Goal: Task Accomplishment & Management: Use online tool/utility

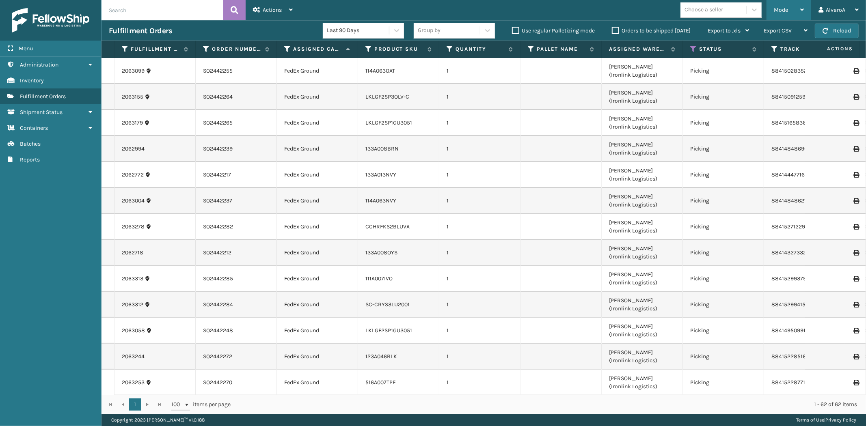
click at [787, 11] on span "Mode" at bounding box center [780, 9] width 14 height 7
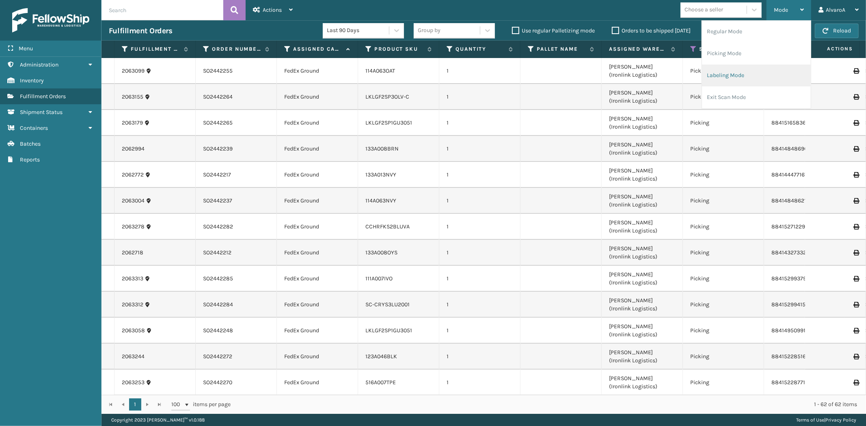
click at [713, 75] on li "Labeling Mode" at bounding box center [756, 76] width 109 height 22
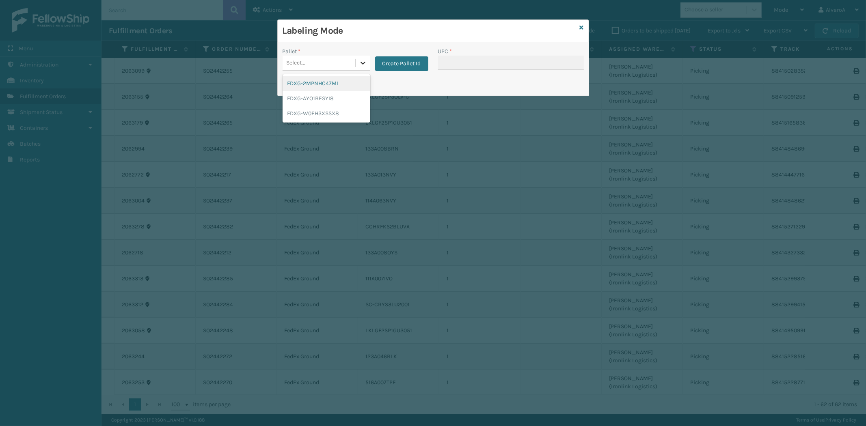
drag, startPoint x: 363, startPoint y: 64, endPoint x: 370, endPoint y: 84, distance: 20.5
click at [364, 64] on icon at bounding box center [363, 63] width 8 height 8
click at [388, 65] on button "Create Pallet Id" at bounding box center [401, 63] width 53 height 15
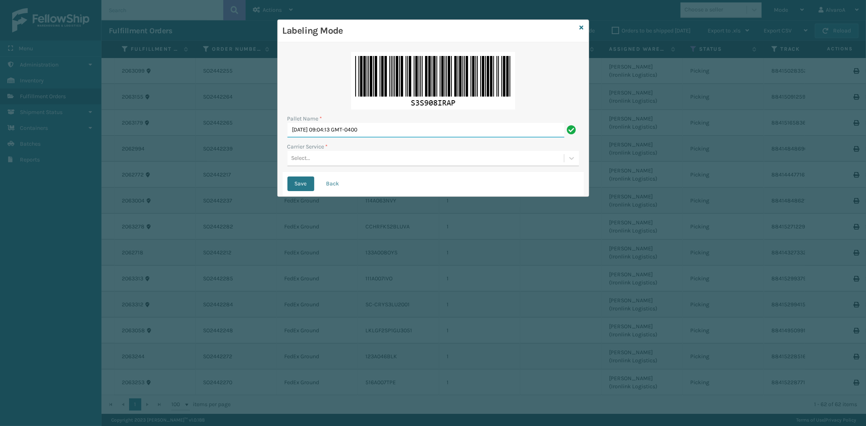
drag, startPoint x: 393, startPoint y: 131, endPoint x: 80, endPoint y: 156, distance: 314.3
click at [86, 171] on div "Labeling Mode Pallet Name * [DATE] 09:04:13 GMT-0400 Carrier Service * Select..…" at bounding box center [433, 213] width 866 height 426
type input "l"
type input "LPN 483194#1"
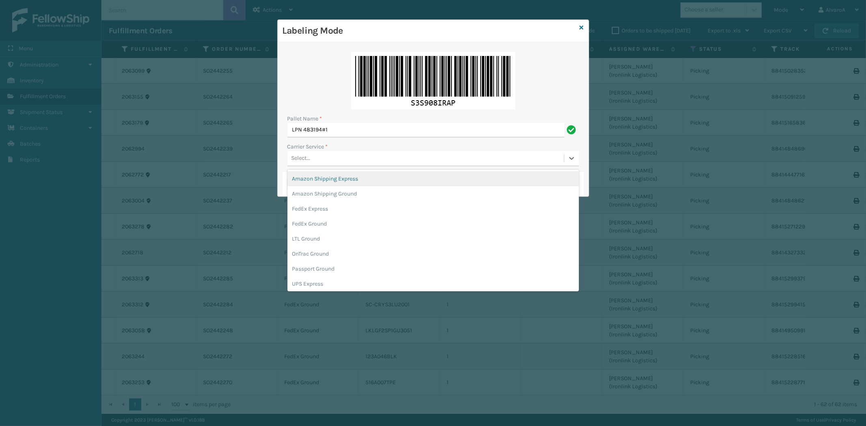
click at [321, 155] on div "Select..." at bounding box center [425, 158] width 276 height 13
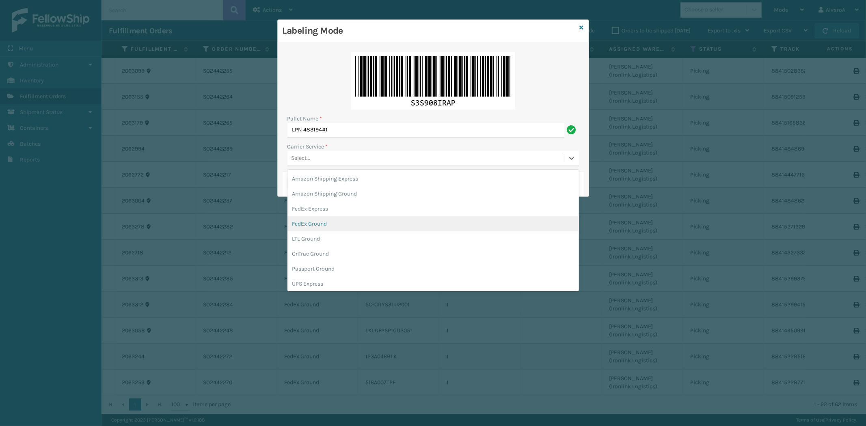
drag, startPoint x: 299, startPoint y: 221, endPoint x: 299, endPoint y: 217, distance: 4.1
click at [299, 221] on div "FedEx Ground" at bounding box center [432, 223] width 291 height 15
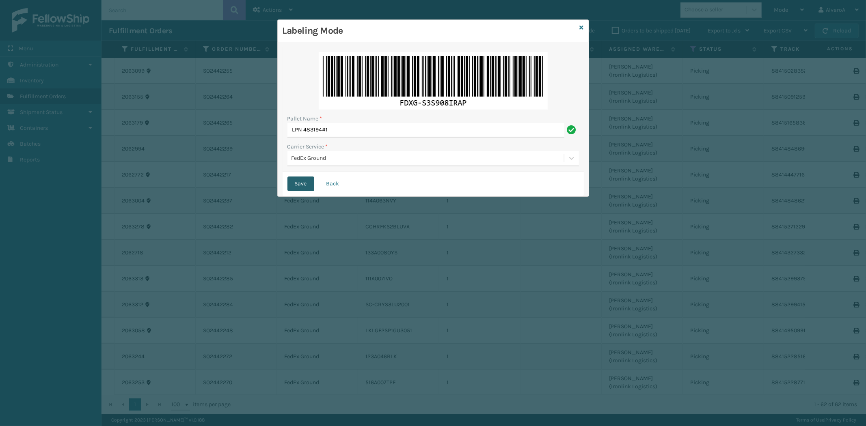
click at [308, 183] on button "Save" at bounding box center [300, 184] width 27 height 15
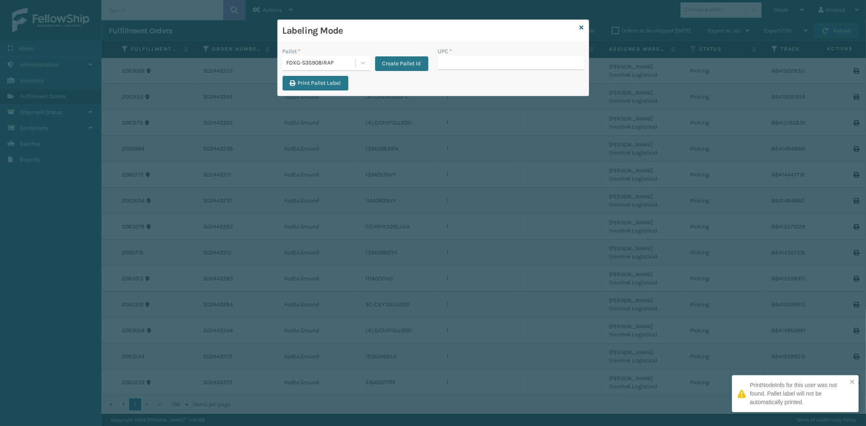
click at [463, 62] on input "UPC *" at bounding box center [511, 63] width 146 height 15
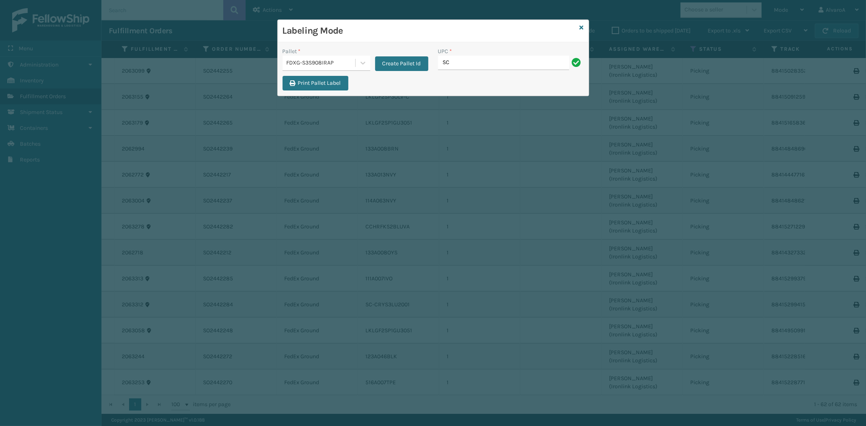
type input "SC-CRYS3LU2001"
click at [579, 23] on div "Labeling Mode" at bounding box center [433, 31] width 311 height 22
click at [581, 31] on link at bounding box center [581, 28] width 4 height 9
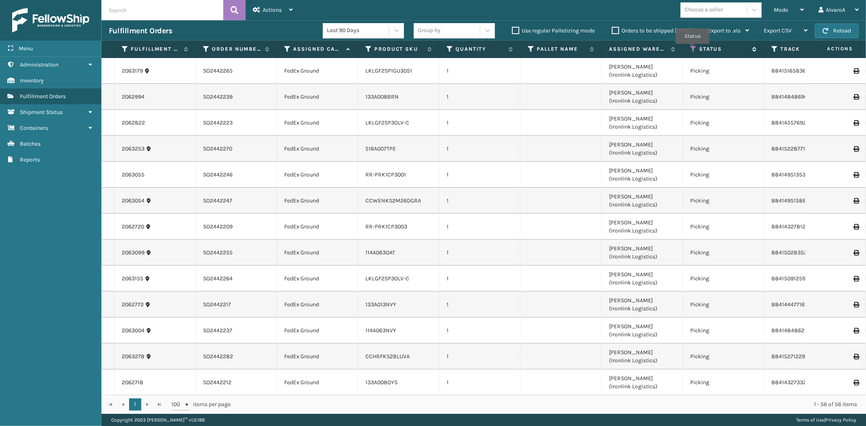
click at [692, 50] on icon at bounding box center [693, 48] width 6 height 7
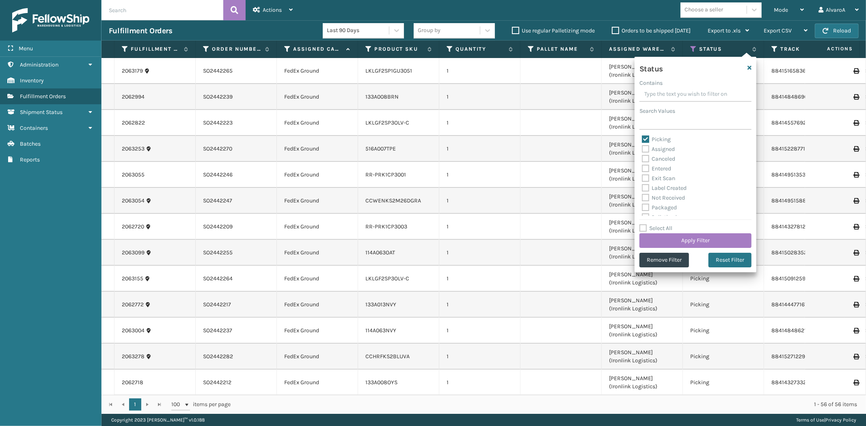
drag, startPoint x: 645, startPoint y: 136, endPoint x: 646, endPoint y: 143, distance: 7.8
click at [646, 141] on label "Picking" at bounding box center [656, 139] width 29 height 7
click at [644, 137] on label "Picking" at bounding box center [656, 139] width 29 height 7
click at [642, 137] on input "Picking" at bounding box center [642, 137] width 0 height 5
checkbox input "false"
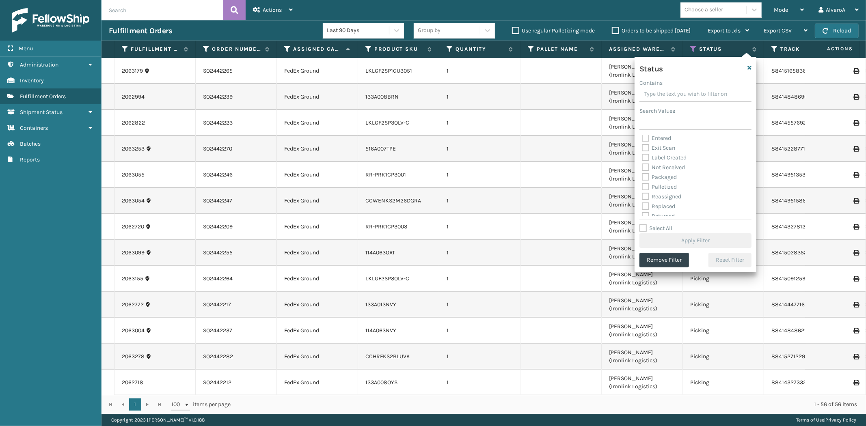
scroll to position [45, 0]
click at [642, 171] on label "Palletized" at bounding box center [659, 172] width 35 height 7
click at [642, 171] on input "Palletized" at bounding box center [642, 170] width 0 height 5
checkbox input "true"
click at [658, 241] on button "Apply Filter" at bounding box center [695, 240] width 112 height 15
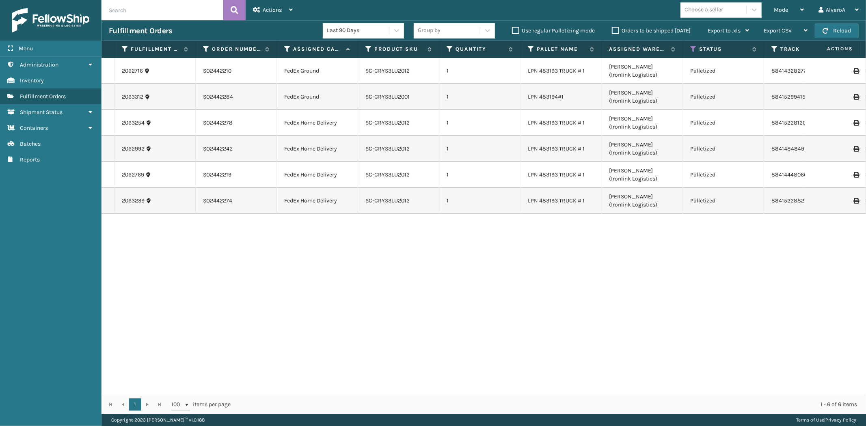
click at [853, 97] on icon at bounding box center [855, 97] width 5 height 6
click at [780, 17] on div "Mode" at bounding box center [788, 10] width 30 height 20
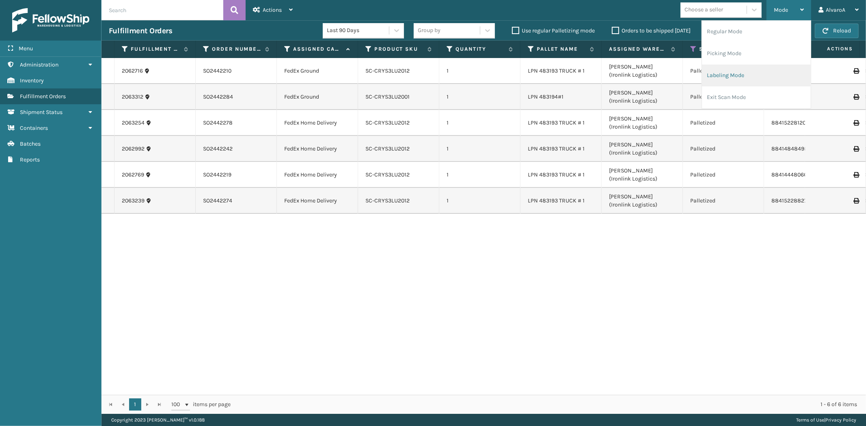
click at [719, 72] on li "Labeling Mode" at bounding box center [756, 76] width 109 height 22
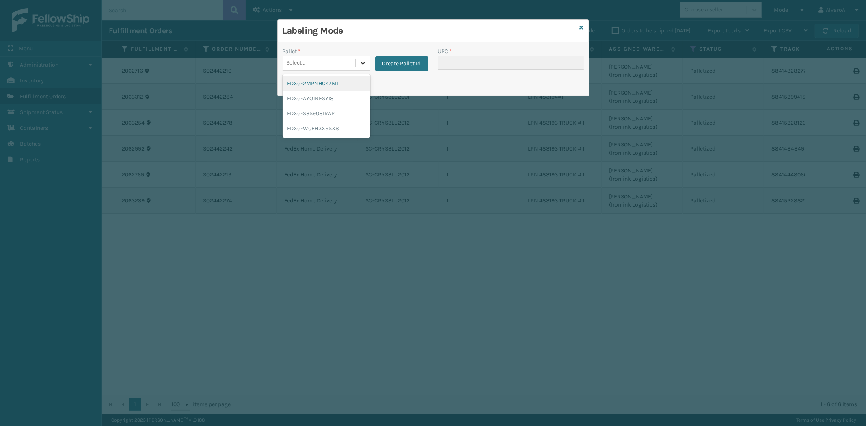
click at [360, 63] on icon at bounding box center [363, 63] width 8 height 8
click at [315, 116] on div "FDXG-S3S908IRAP" at bounding box center [326, 113] width 88 height 15
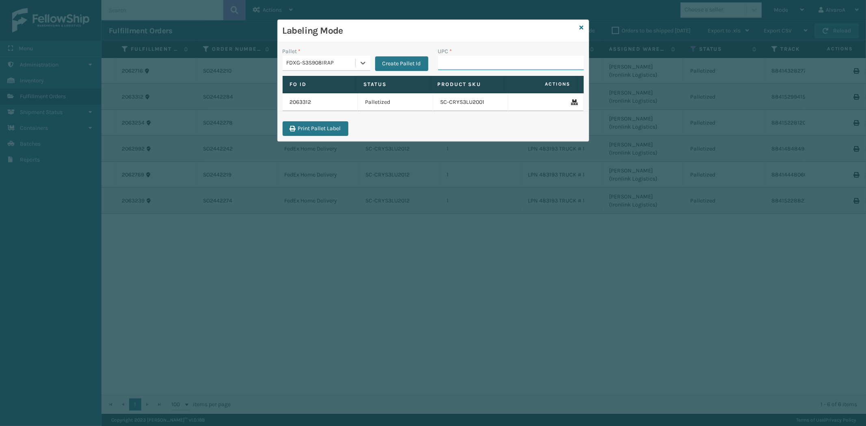
click at [449, 65] on input "UPC *" at bounding box center [511, 63] width 146 height 15
paste input "SC-CRYS3LU2001"
type input "SC-CRYS3LU2001"
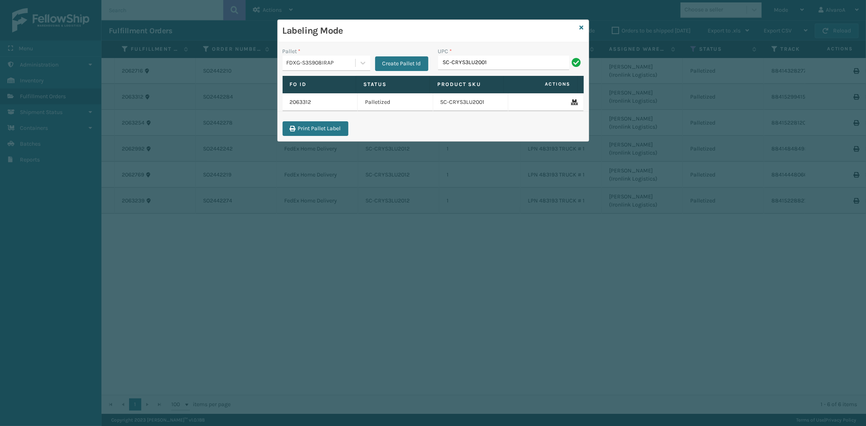
type input "SC-CRYS3LU2001"
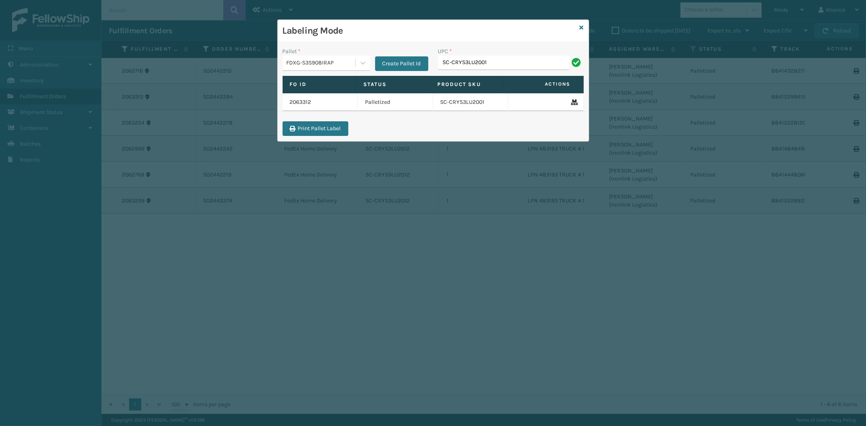
type input "SC-CRYS3LU2001"
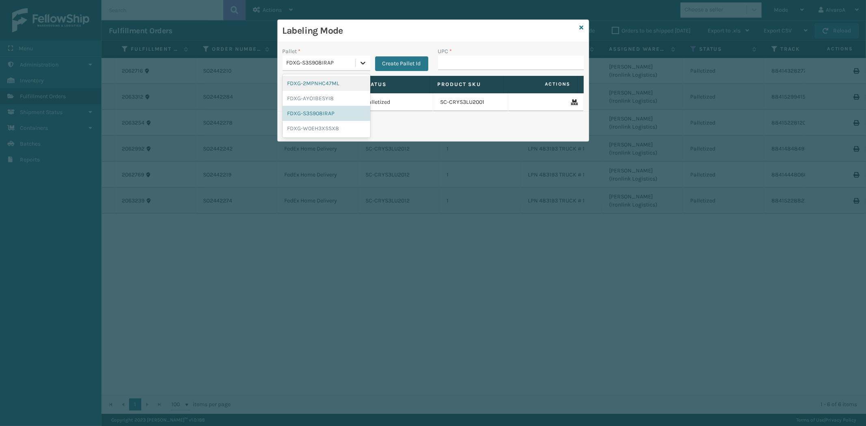
click at [360, 61] on icon at bounding box center [363, 63] width 8 height 8
click at [304, 130] on div "FDXG-W0EH3XSSX8" at bounding box center [326, 128] width 88 height 15
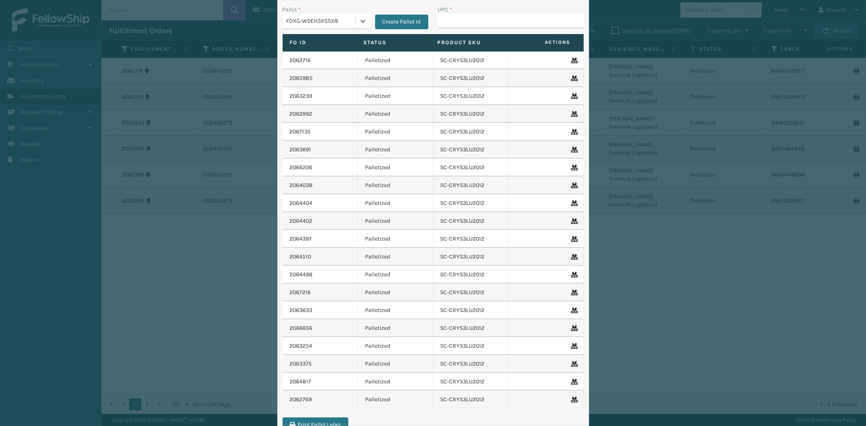
scroll to position [73, 0]
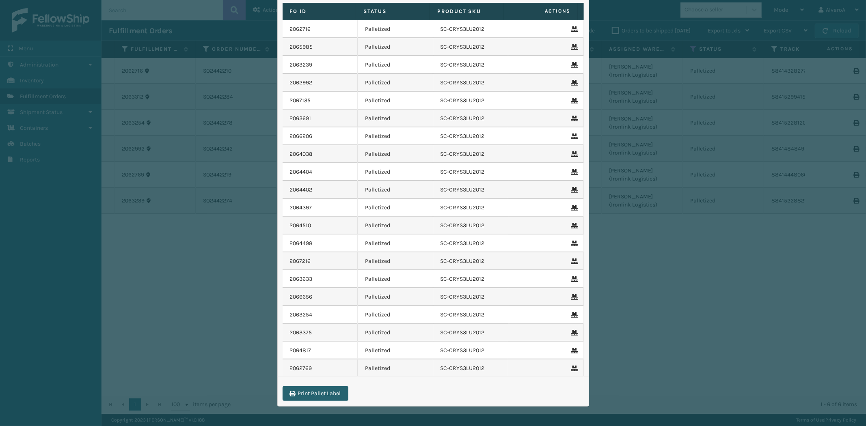
click at [319, 395] on button "Print Pallet Label" at bounding box center [315, 393] width 66 height 15
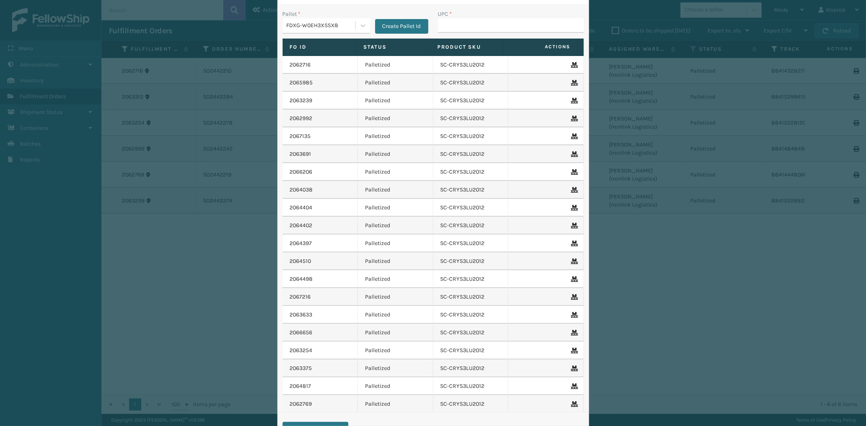
scroll to position [0, 0]
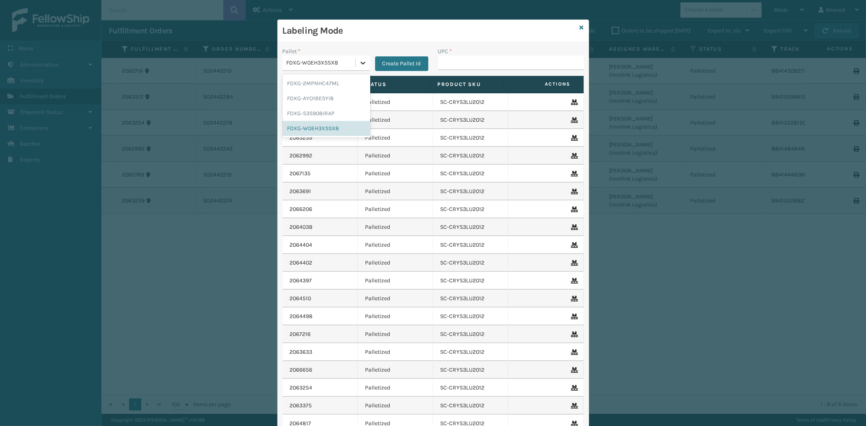
click at [355, 58] on div at bounding box center [362, 63] width 15 height 15
click at [312, 113] on div "FDXG-S3S908IRAP" at bounding box center [326, 113] width 88 height 15
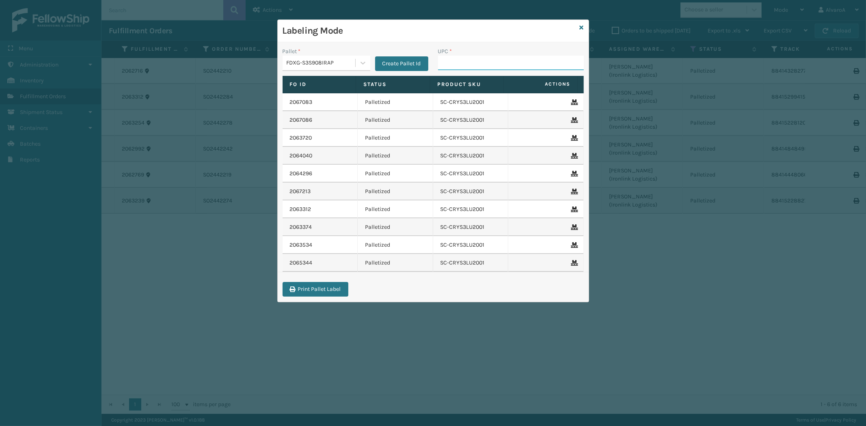
click at [471, 64] on input "UPC *" at bounding box center [511, 63] width 146 height 15
paste input "SC-CRYS3LU2001"
type input "SC-CRYS3LU2001"
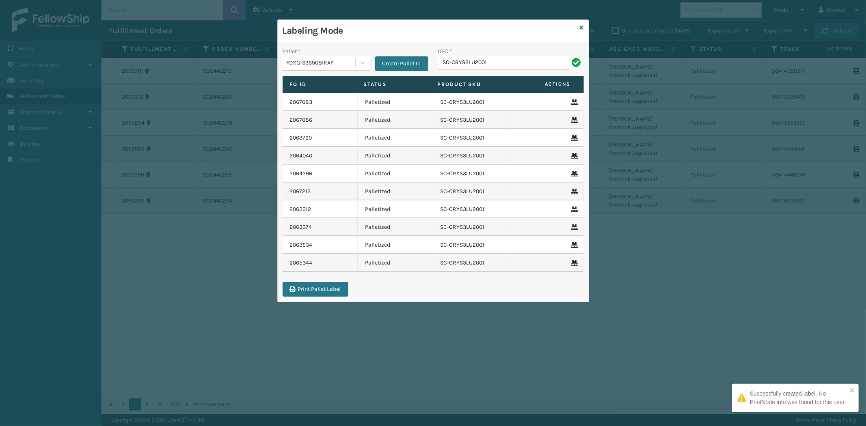
type input "SC-CRYS3LU2001"
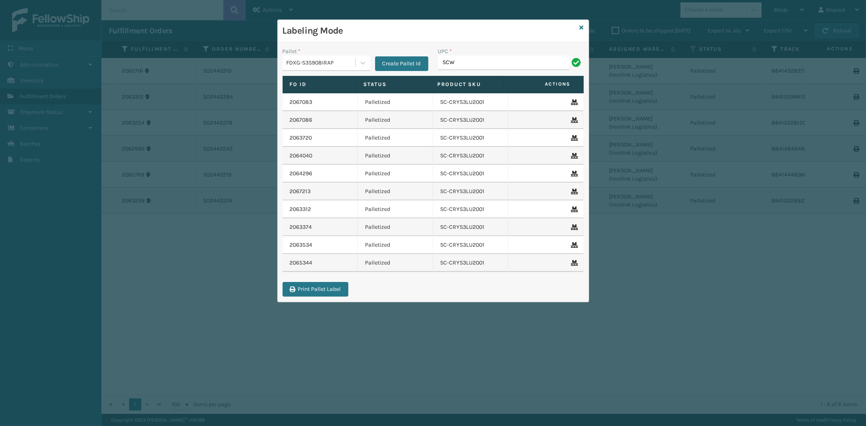
type input "SCWDSLU2012"
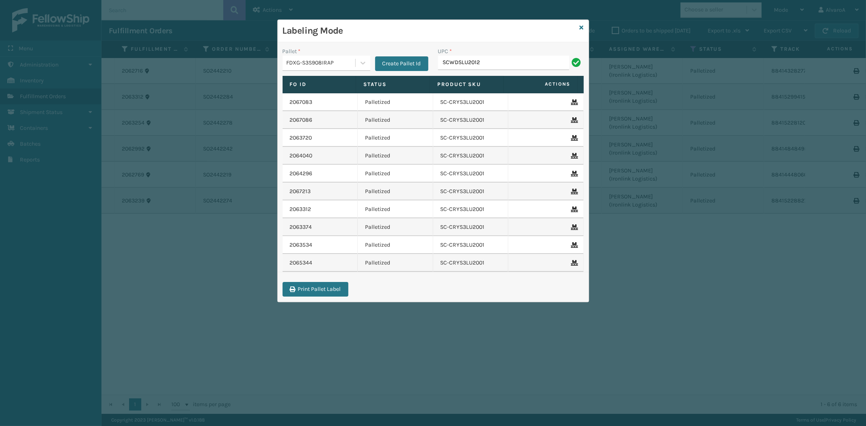
type input "SCWDSLU2012"
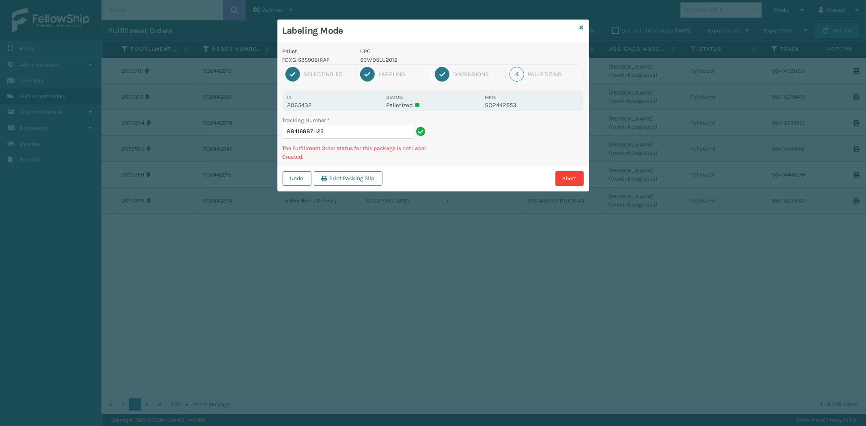
type input "884168871123SCWDSLU2012"
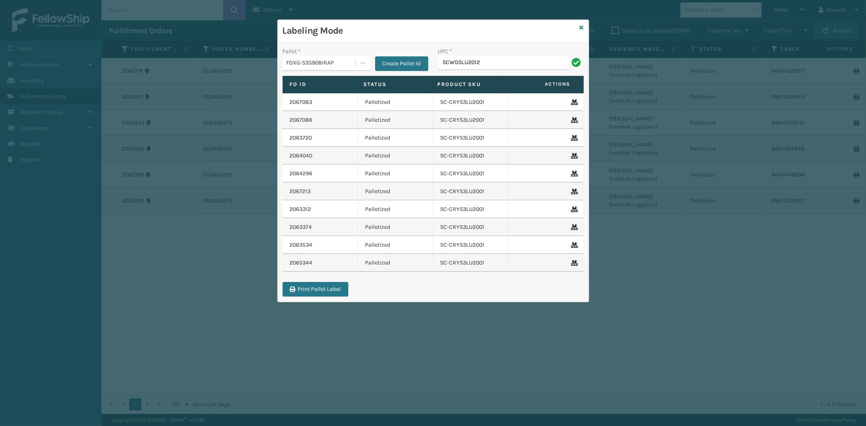
type input "SCWDSLU2012"
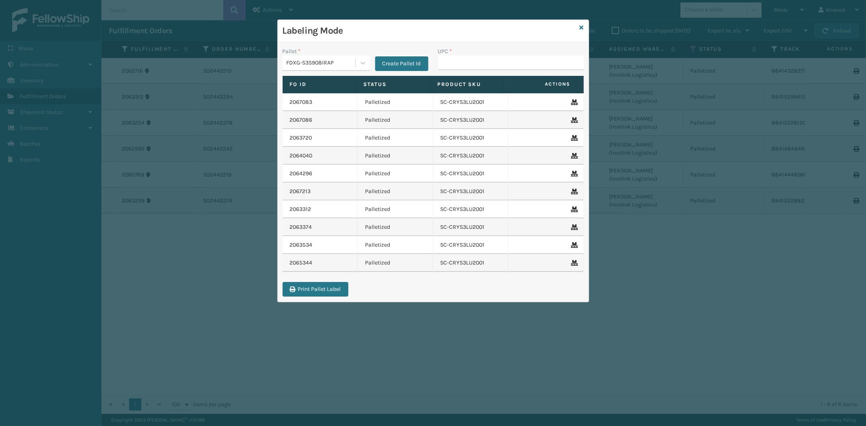
type input "SCWDSLU2012"
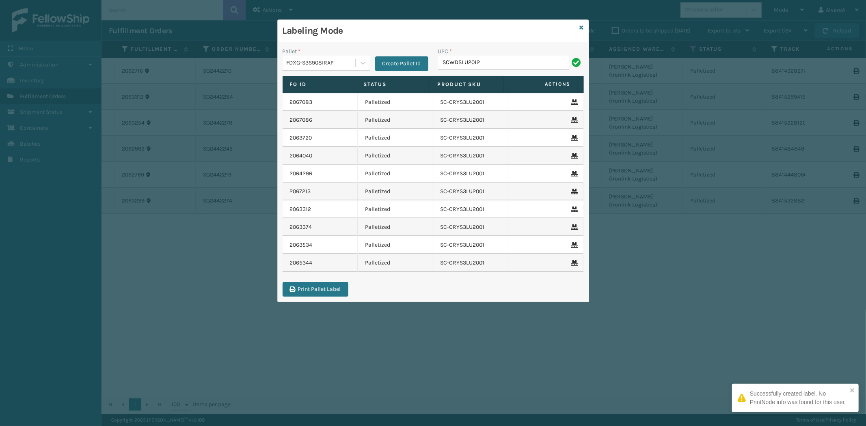
type input "SCWDSLU2012"
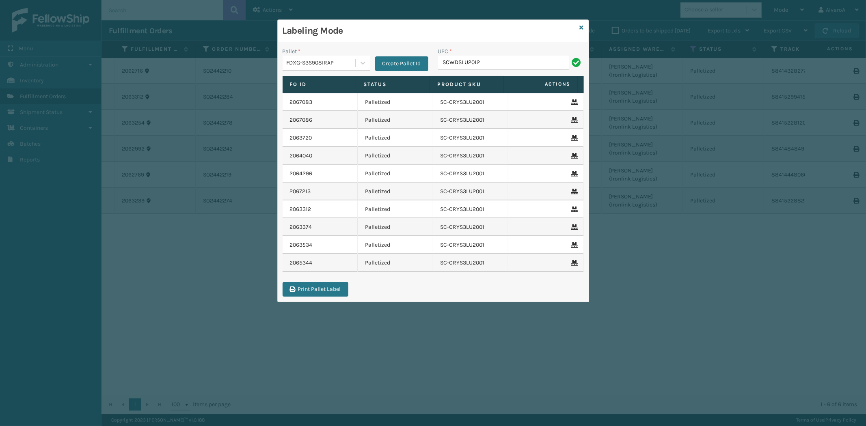
type input "SCWDSLU2012"
click at [386, 73] on div "Pallet * FDXG-S3S908IRAP Create Pallet Id" at bounding box center [355, 61] width 155 height 29
click at [388, 66] on button "Create Pallet Id" at bounding box center [401, 63] width 53 height 15
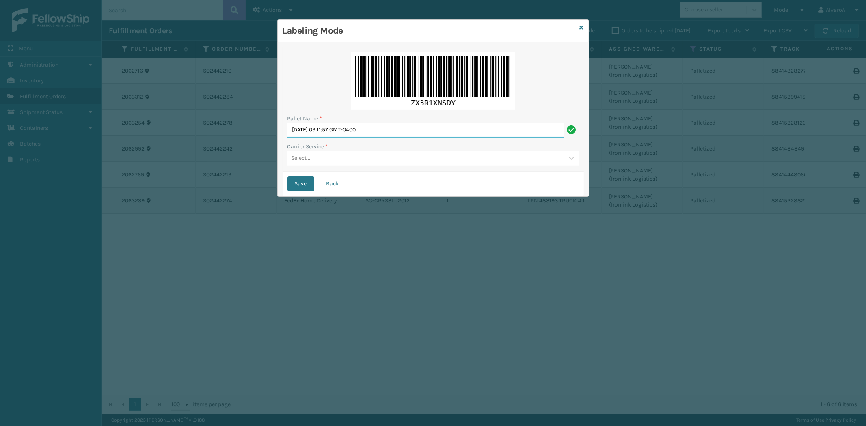
drag, startPoint x: 405, startPoint y: 131, endPoint x: 299, endPoint y: 143, distance: 106.2
click at [299, 143] on div "Pallet Name * [DATE] 09:11:57 GMT-0400 Carrier Service * Select..." at bounding box center [432, 109] width 301 height 125
type input "M"
click at [303, 126] on input "LPM 483192 #1" at bounding box center [425, 130] width 277 height 15
type input "LPN 483192 #1"
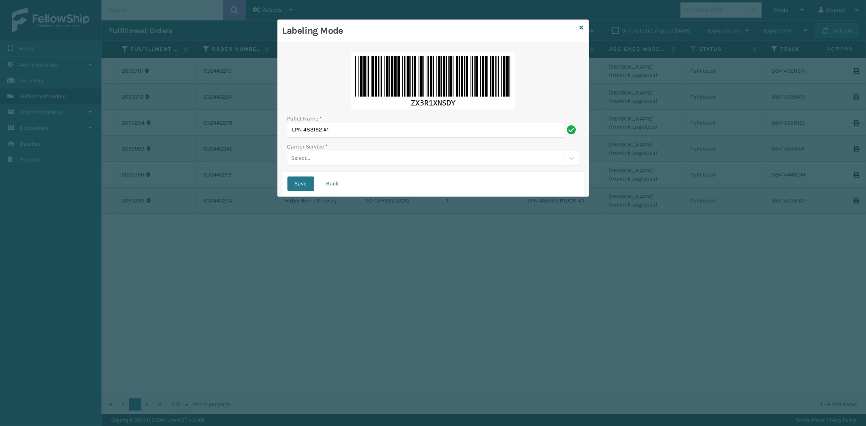
click at [297, 160] on div "Select..." at bounding box center [300, 158] width 19 height 9
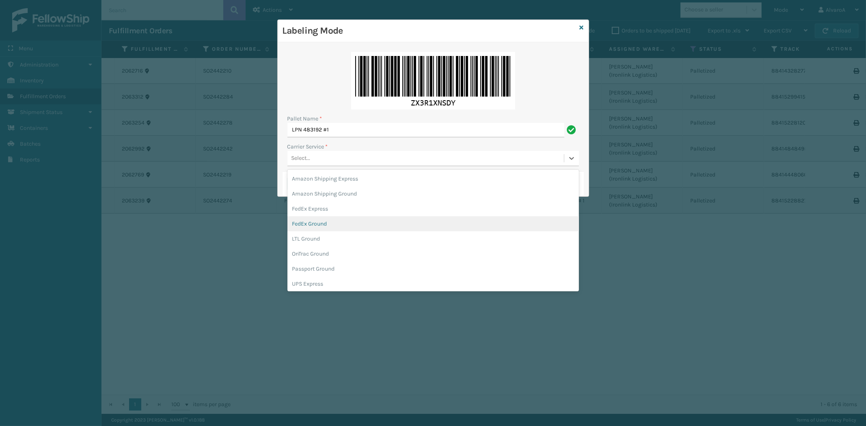
click at [326, 229] on div "FedEx Ground" at bounding box center [432, 223] width 291 height 15
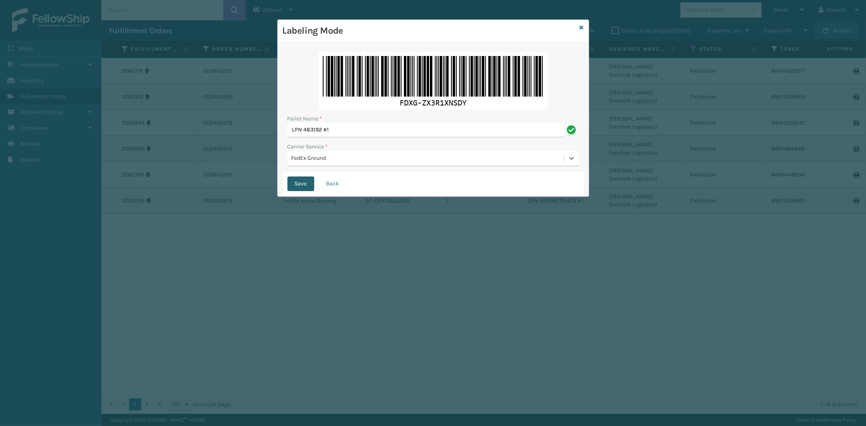
click at [301, 181] on button "Save" at bounding box center [300, 184] width 27 height 15
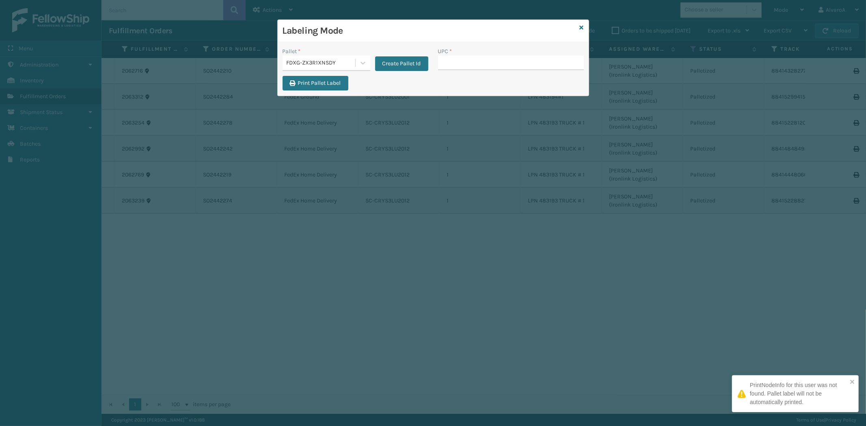
click at [460, 60] on input "UPC *" at bounding box center [511, 63] width 146 height 15
type input "LSHRFS3CP3003R"
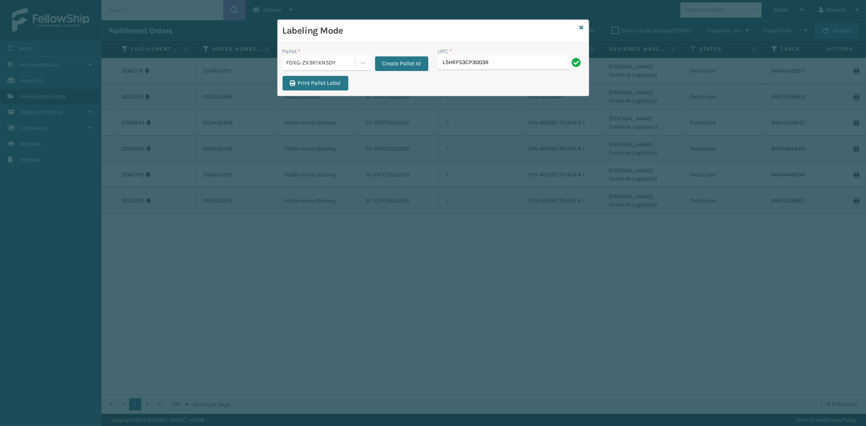
type input "LSHRFS3CP3003R"
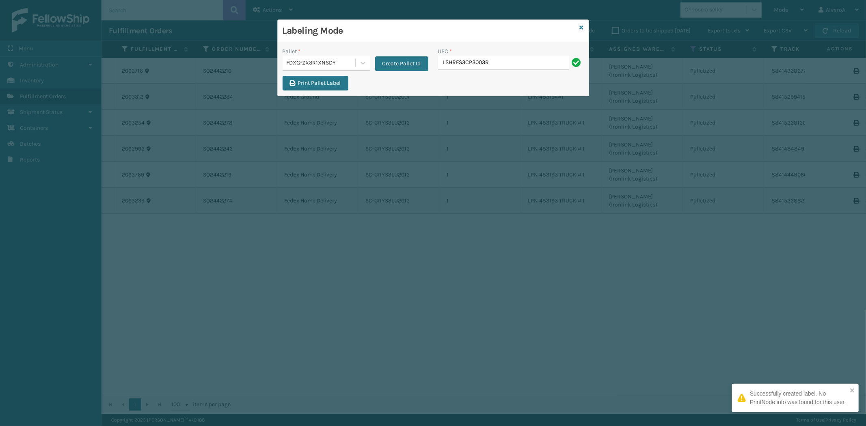
type input "LSHRFS3CP3003R"
type input "133A013NVY"
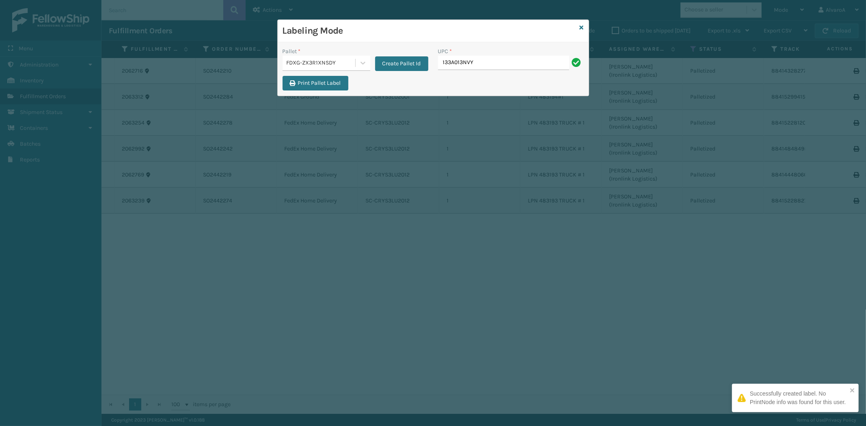
type input "133A013NVY"
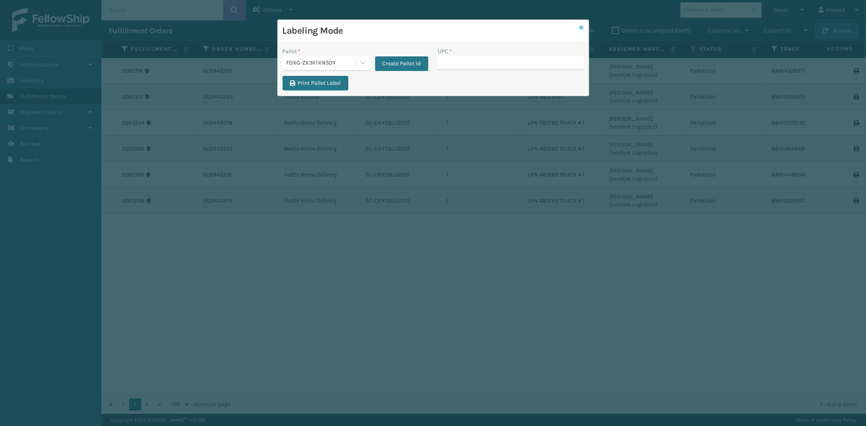
click at [580, 27] on icon at bounding box center [581, 28] width 4 height 6
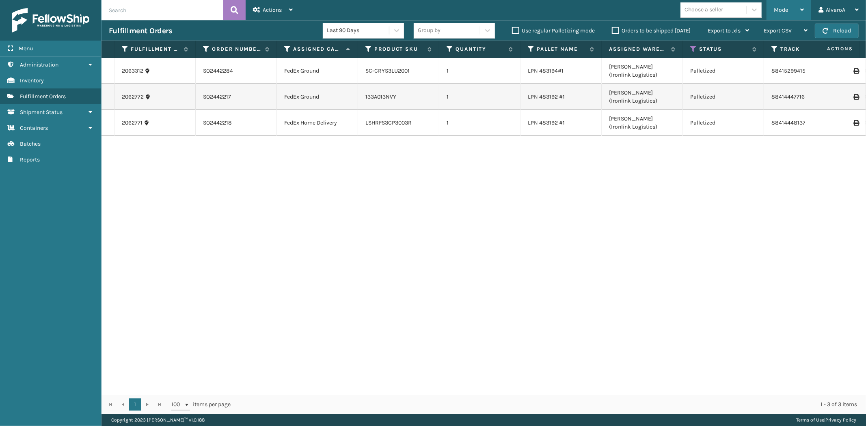
click at [771, 14] on div "Mode Regular Mode Picking Mode Labeling Mode Exit Scan Mode" at bounding box center [788, 10] width 45 height 20
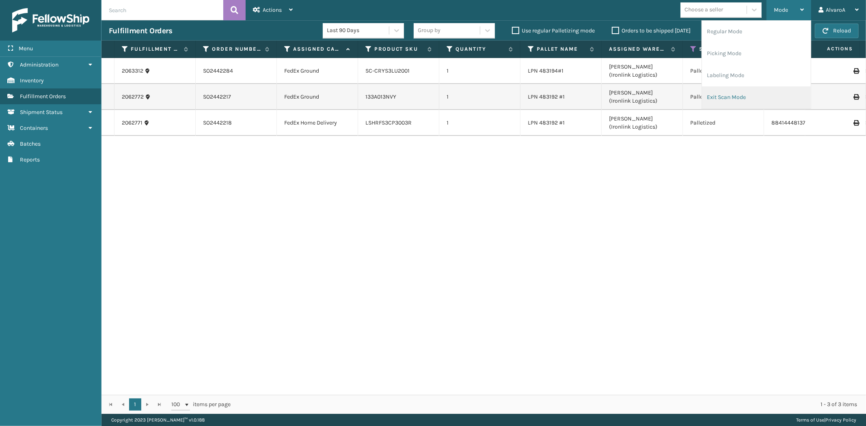
click at [712, 100] on li "Exit Scan Mode" at bounding box center [756, 97] width 109 height 22
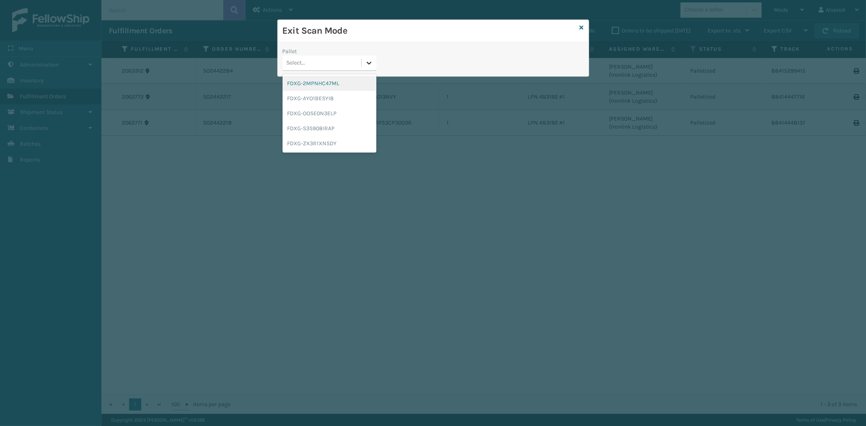
click at [362, 62] on div at bounding box center [369, 63] width 15 height 15
drag, startPoint x: 310, startPoint y: 124, endPoint x: 319, endPoint y: 123, distance: 8.6
click at [311, 126] on div "FDXG-S3S908IRAP" at bounding box center [329, 128] width 94 height 15
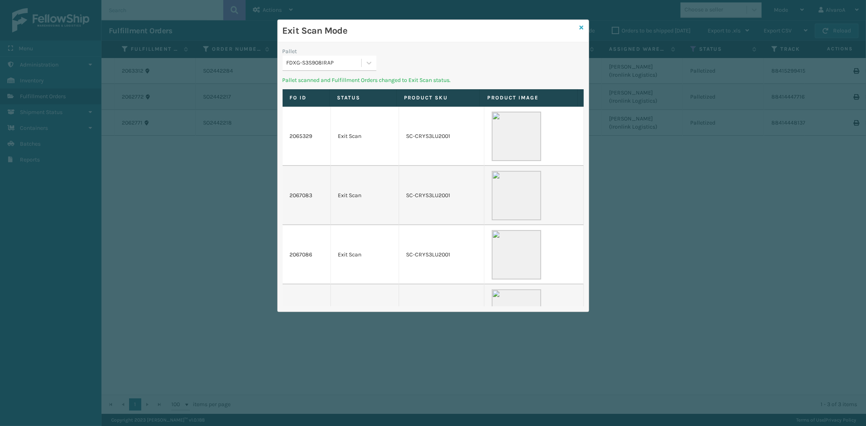
click at [579, 26] on icon at bounding box center [581, 28] width 4 height 6
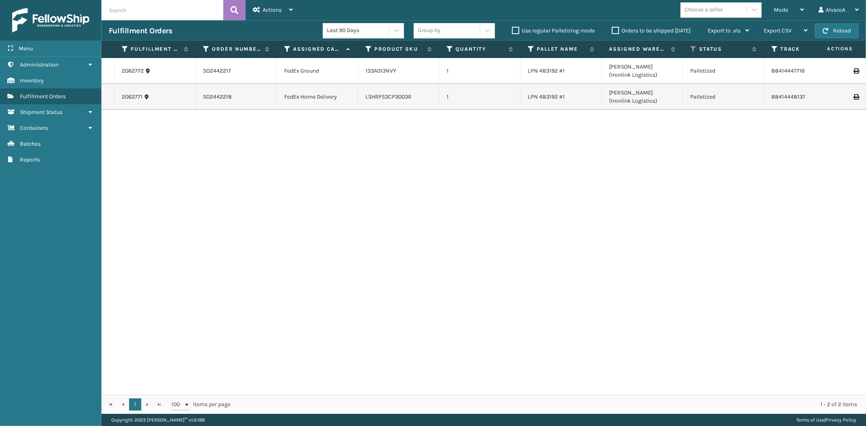
click at [615, 30] on label "Orders to be shipped [DATE]" at bounding box center [651, 30] width 79 height 7
click at [612, 30] on input "Orders to be shipped [DATE]" at bounding box center [612, 28] width 0 height 5
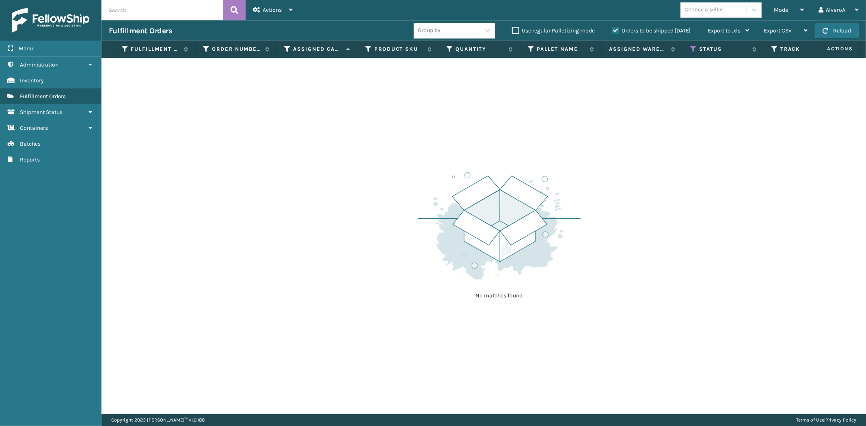
click at [615, 30] on label "Orders to be shipped [DATE]" at bounding box center [651, 30] width 79 height 7
click at [612, 30] on input "Orders to be shipped [DATE]" at bounding box center [612, 28] width 0 height 5
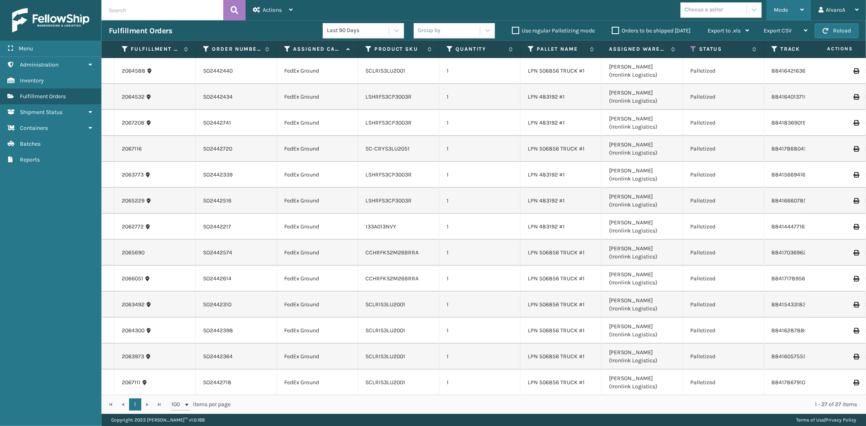
click at [786, 10] on span "Mode" at bounding box center [780, 9] width 14 height 7
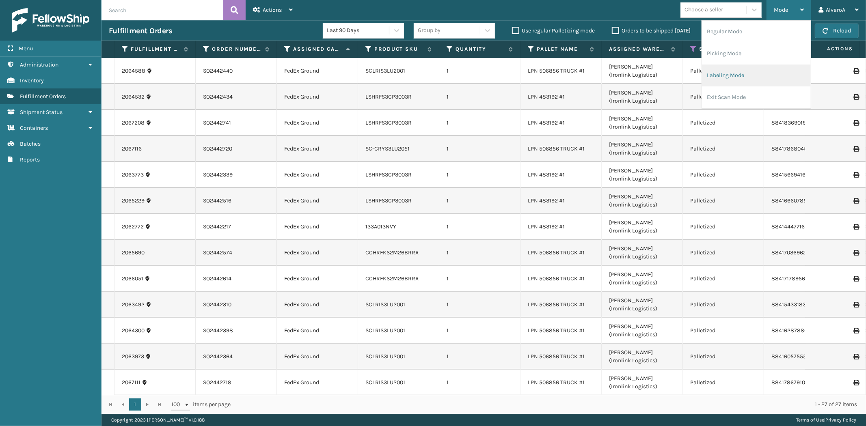
click at [719, 82] on li "Labeling Mode" at bounding box center [756, 76] width 109 height 22
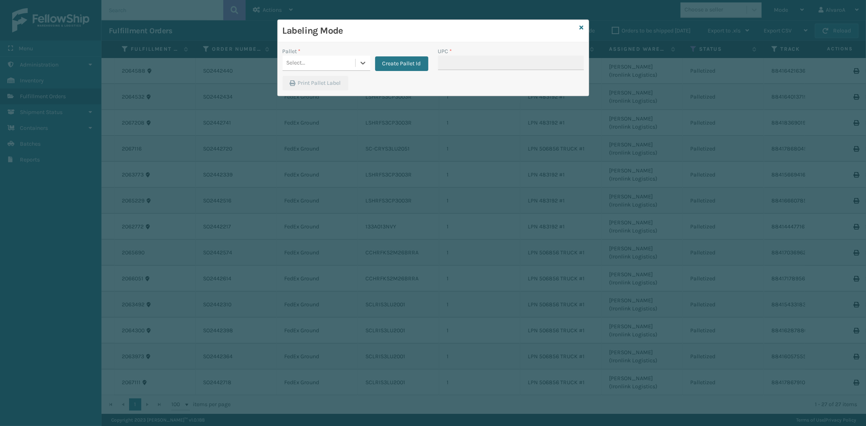
click at [370, 62] on div "Create Pallet Id" at bounding box center [399, 59] width 58 height 24
click at [374, 65] on div "Create Pallet Id" at bounding box center [399, 59] width 58 height 24
click at [367, 62] on div at bounding box center [362, 63] width 15 height 15
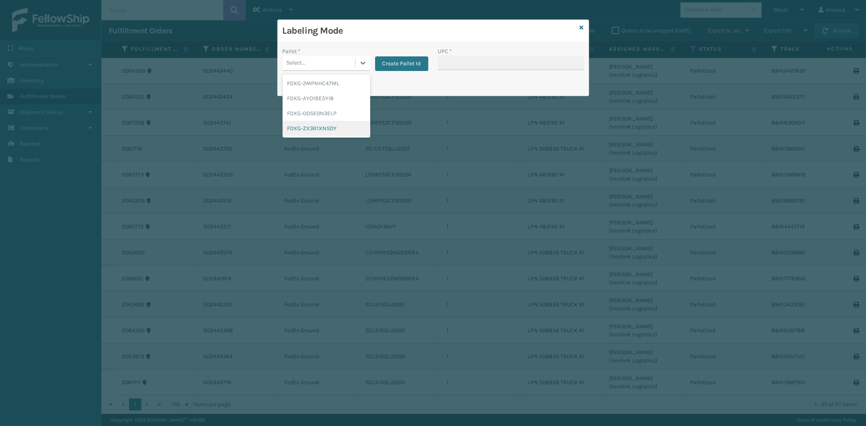
click at [320, 135] on div "FDXG-ZX3R1XNSDY" at bounding box center [326, 128] width 88 height 15
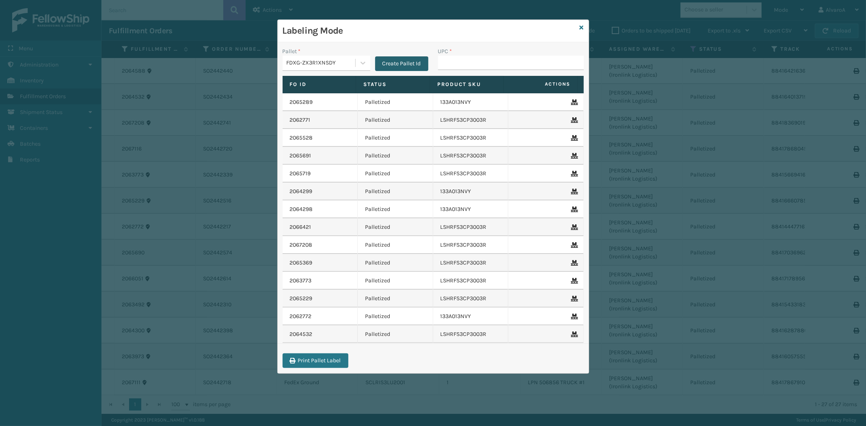
click at [403, 68] on button "Create Pallet Id" at bounding box center [401, 63] width 53 height 15
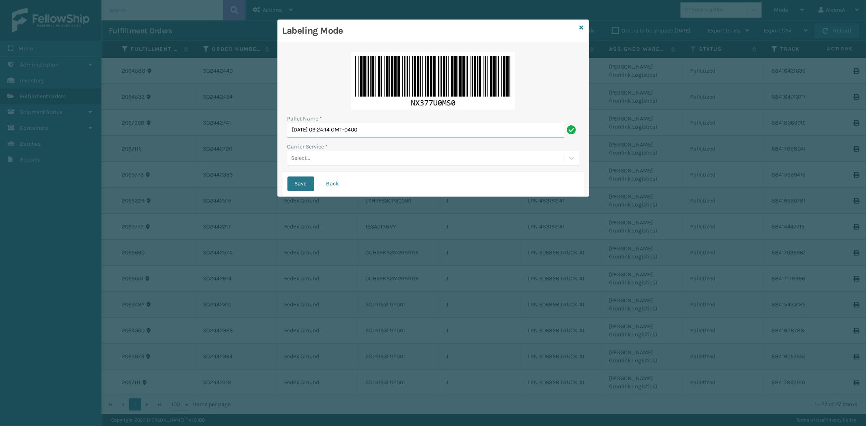
drag, startPoint x: 394, startPoint y: 128, endPoint x: 212, endPoint y: 128, distance: 181.8
click at [219, 135] on div "Labeling Mode Pallet Name * [DATE] 09:24:14 GMT-0400 Carrier Service * Select..…" at bounding box center [433, 213] width 866 height 426
type input "LPN 506858 #1"
click at [297, 168] on div "Pallet Name * LPN 506858 #1 Carrier Service * Select..." at bounding box center [432, 109] width 301 height 125
click at [305, 167] on div "Pallet Name * LPN 506858 #1 Carrier Service * Select..." at bounding box center [432, 109] width 301 height 125
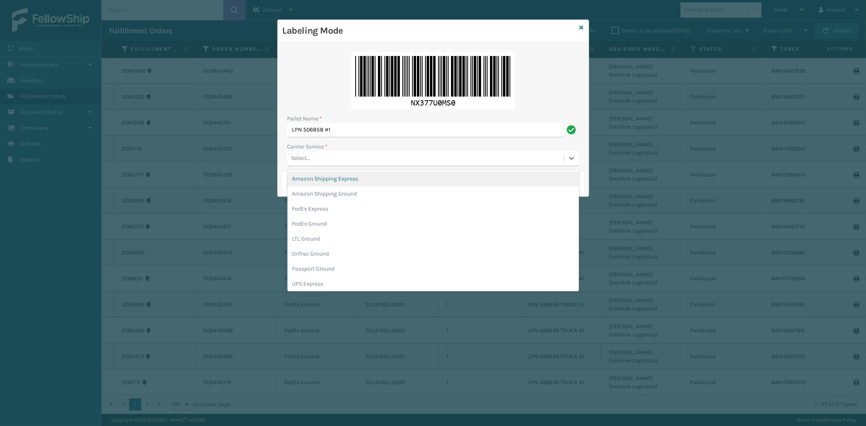
click at [316, 162] on div "Select..." at bounding box center [425, 158] width 276 height 13
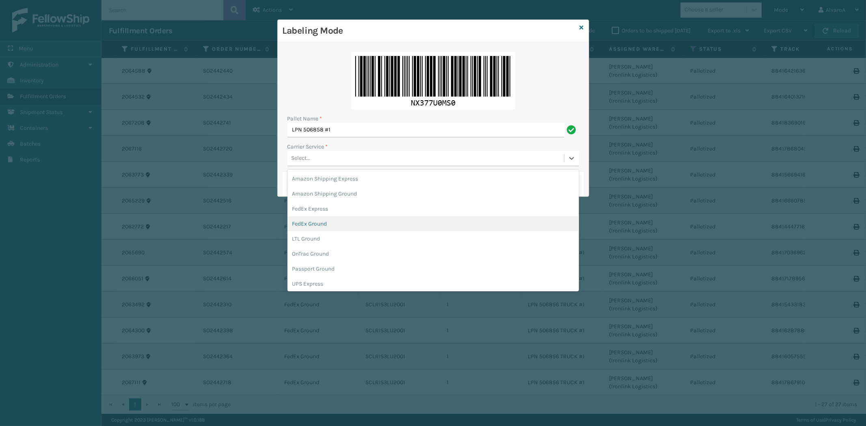
click at [325, 227] on div "FedEx Ground" at bounding box center [432, 223] width 291 height 15
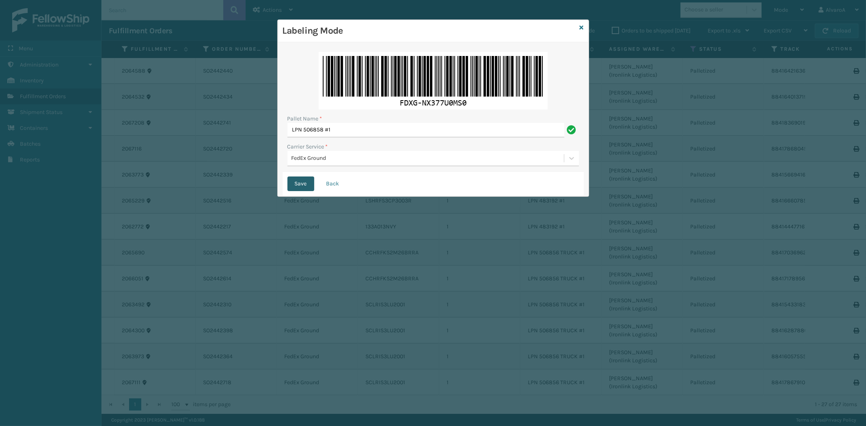
click at [299, 187] on button "Save" at bounding box center [300, 184] width 27 height 15
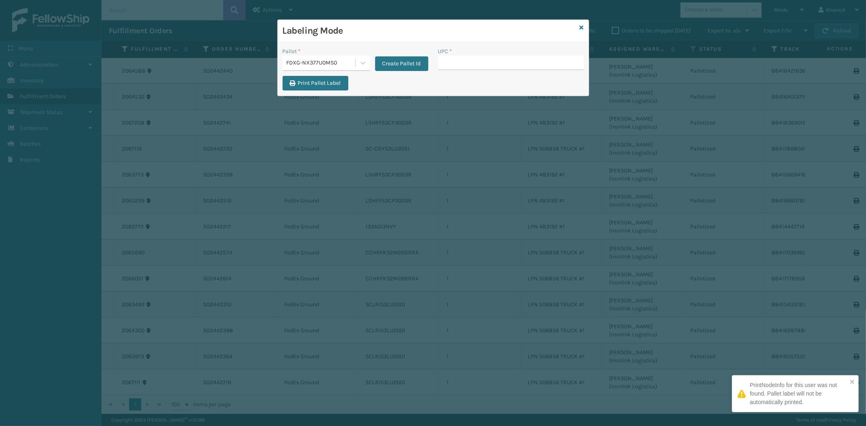
click at [459, 62] on input "UPC *" at bounding box center [511, 63] width 146 height 15
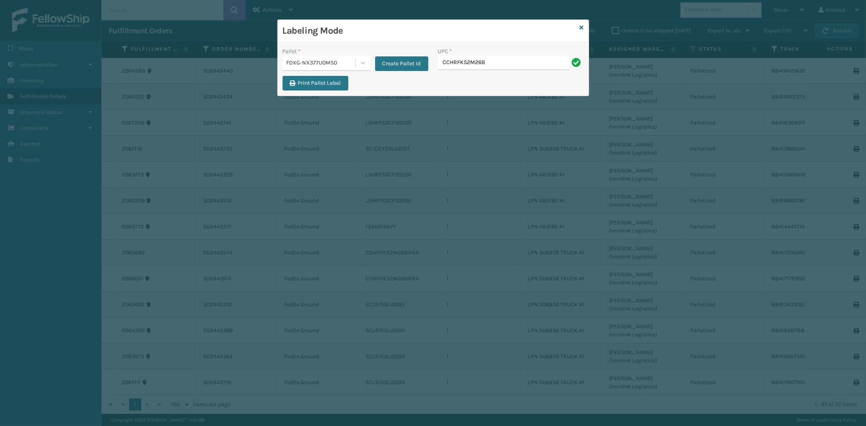
type input "CCHRFKS2M26BKVA"
type input "CCHRFKS2M26DGRA"
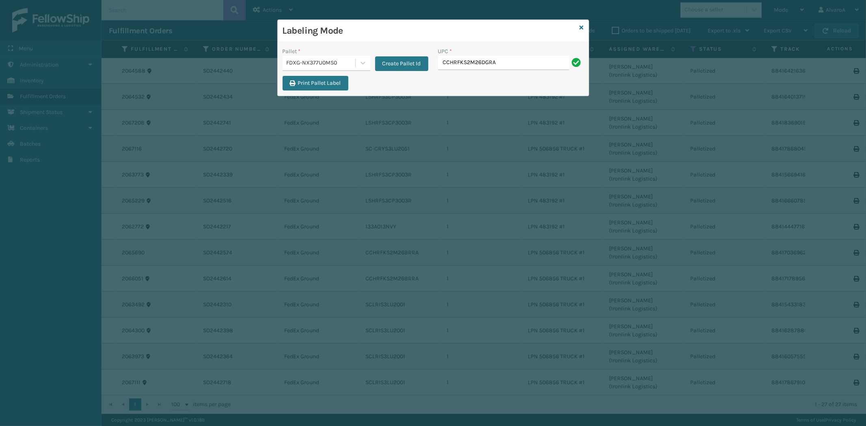
type input "CCHRFKS2M26DGRA"
type input "CCWENKS2M26DGRA"
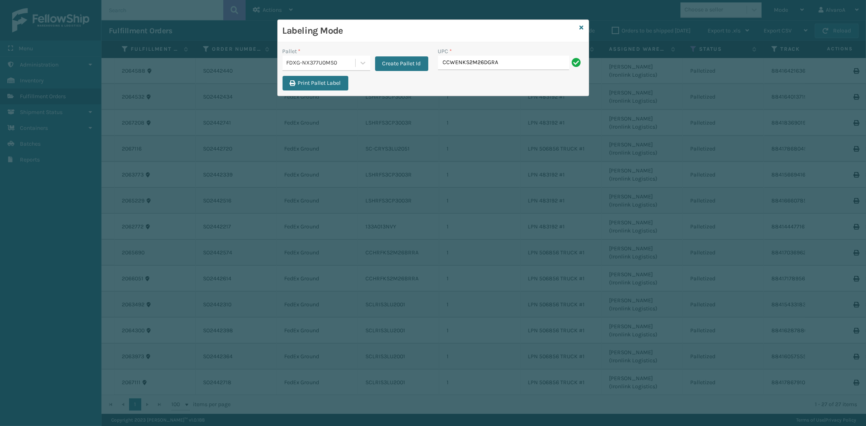
type input "CCWENKS2M26DGRA"
type input "LKLGF2SP1GU3051"
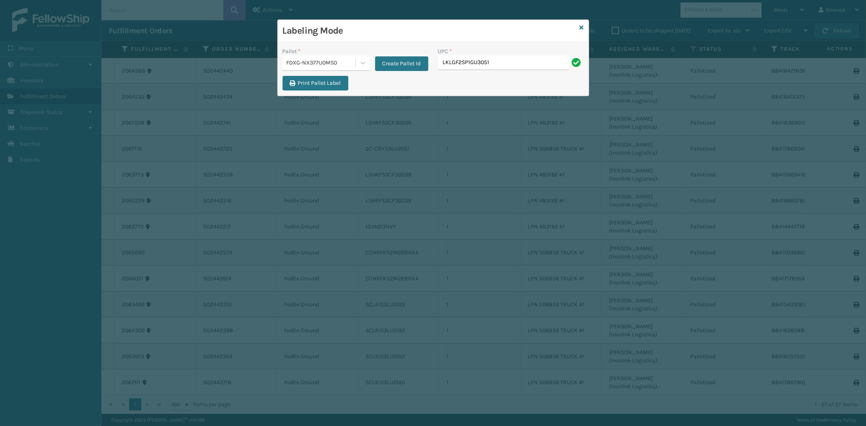
type input "LKLGF2SP1GU3051"
type input "RR-PRK1CM2022"
type input "L"
type input "RR-PRK1CM2022"
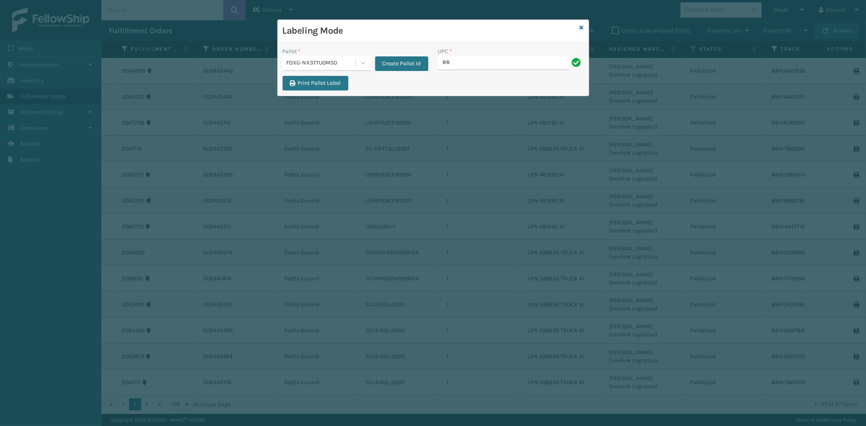
type input "RR-PRK1CM2045"
type input "RR-PRK1CP3003"
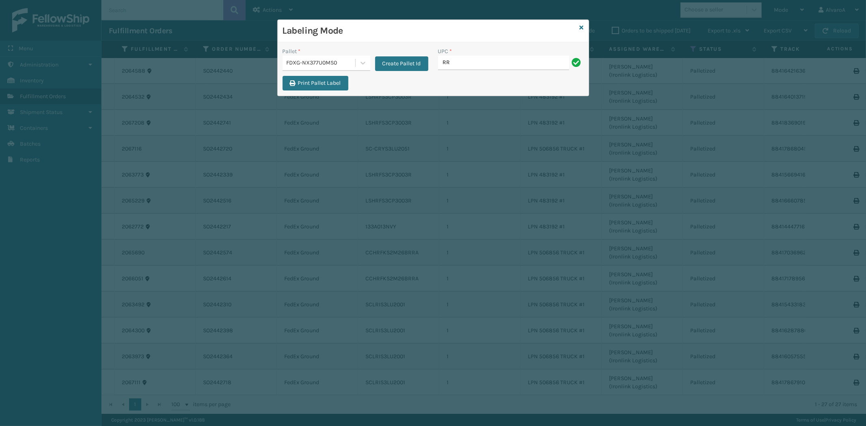
type input "RR-PRK1CP3003"
click at [366, 60] on icon at bounding box center [363, 63] width 8 height 8
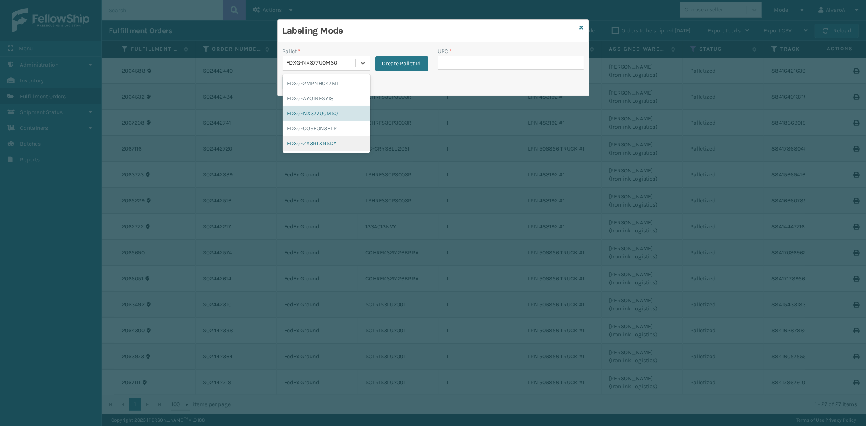
click at [315, 144] on div "FDXG-ZX3R1XNSDY" at bounding box center [326, 143] width 88 height 15
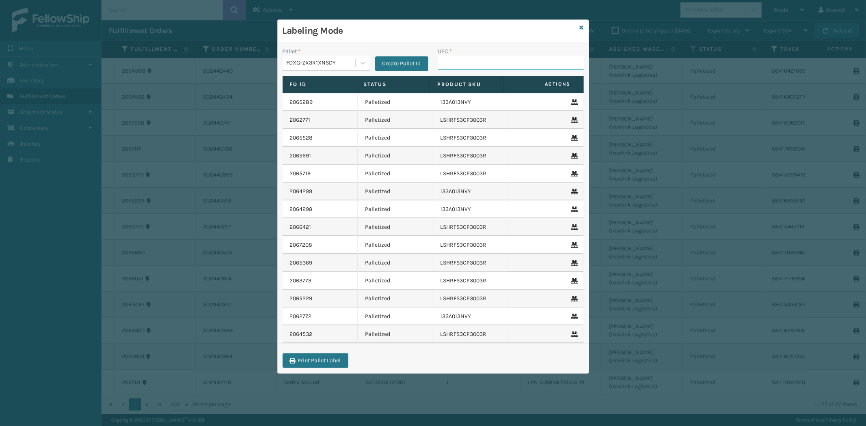
click at [456, 58] on input "UPC *" at bounding box center [511, 63] width 146 height 15
click at [458, 64] on input "UPC *" at bounding box center [511, 63] width 146 height 15
type input "133A013NVY"
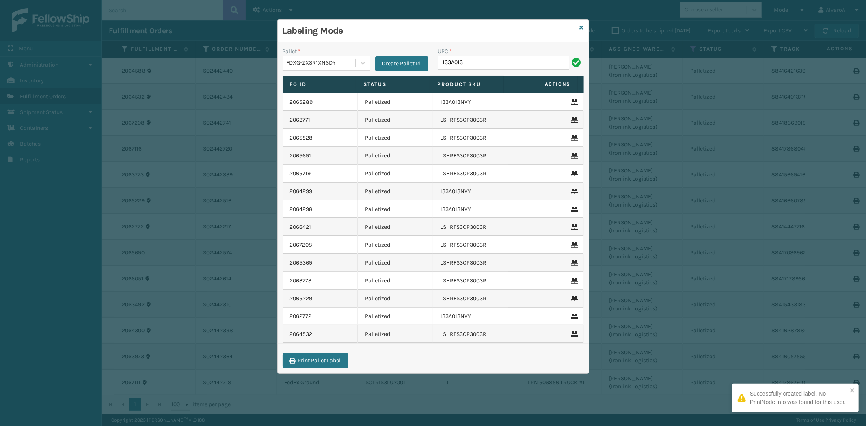
type input "133A013NVY"
type input "114A063NVY"
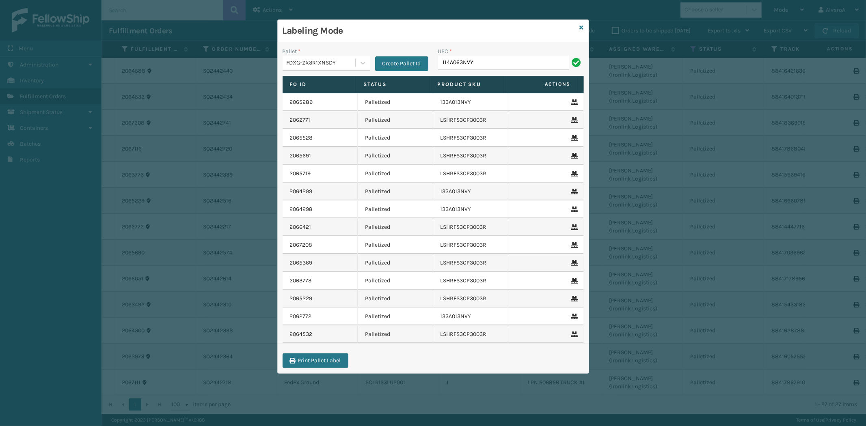
type input "114A063NVY"
click at [368, 66] on div at bounding box center [362, 63] width 15 height 15
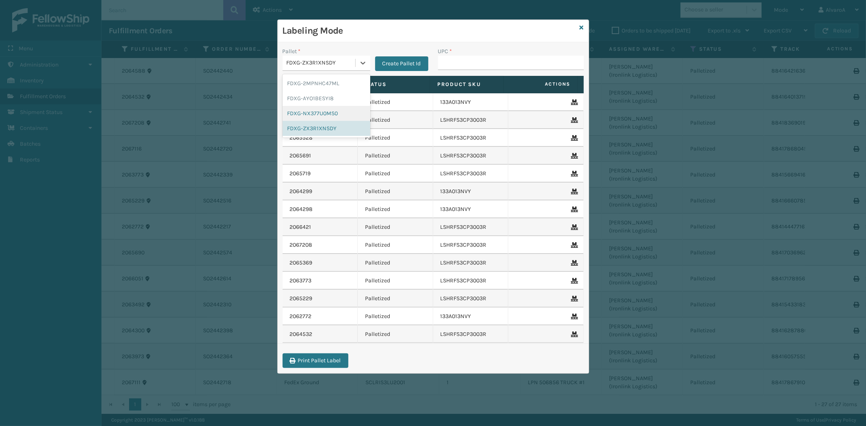
click at [321, 110] on div "FDXG-NX377U0MS0" at bounding box center [326, 113] width 88 height 15
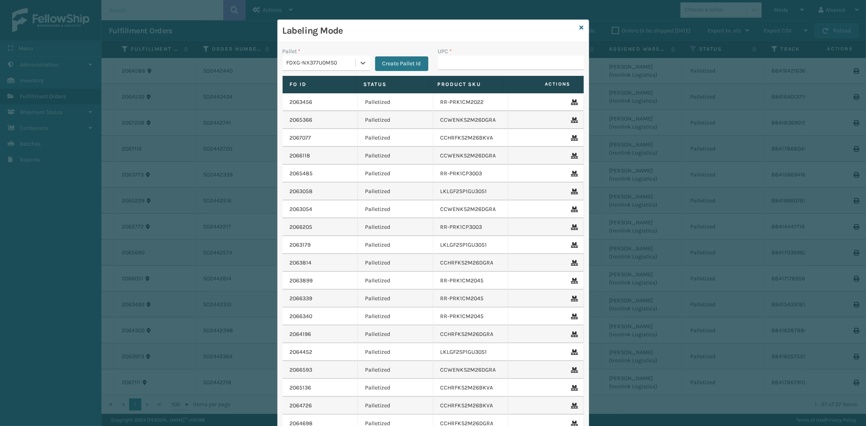
click at [573, 26] on div "Labeling Mode" at bounding box center [433, 31] width 311 height 22
drag, startPoint x: 575, startPoint y: 26, endPoint x: 579, endPoint y: 25, distance: 4.4
click at [575, 26] on div "Labeling Mode" at bounding box center [433, 31] width 311 height 22
click at [579, 25] on icon at bounding box center [581, 28] width 4 height 6
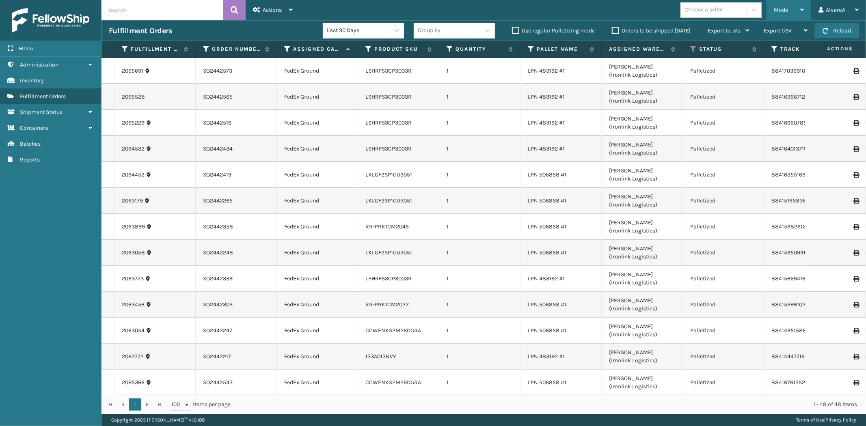
click at [802, 8] on icon at bounding box center [802, 10] width 4 height 6
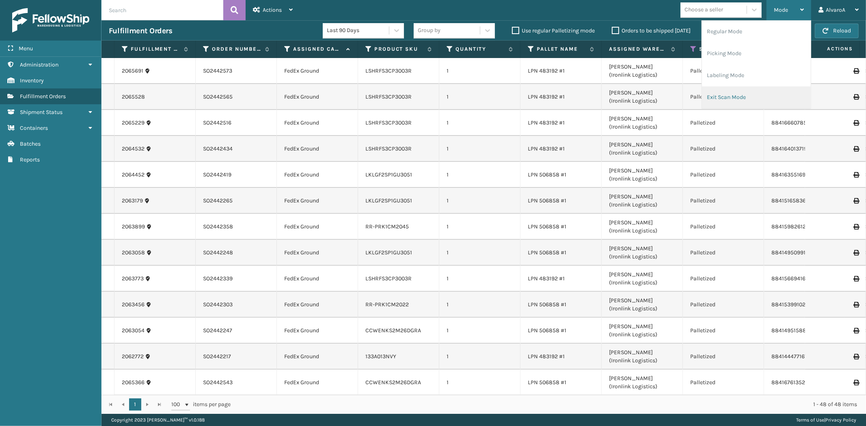
click at [728, 91] on li "Exit Scan Mode" at bounding box center [756, 97] width 109 height 22
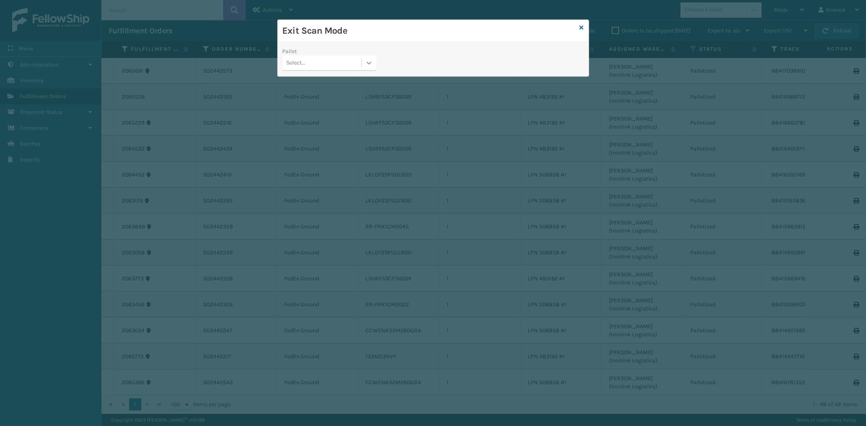
drag, startPoint x: 372, startPoint y: 58, endPoint x: 368, endPoint y: 60, distance: 4.7
click at [372, 58] on div at bounding box center [369, 63] width 15 height 15
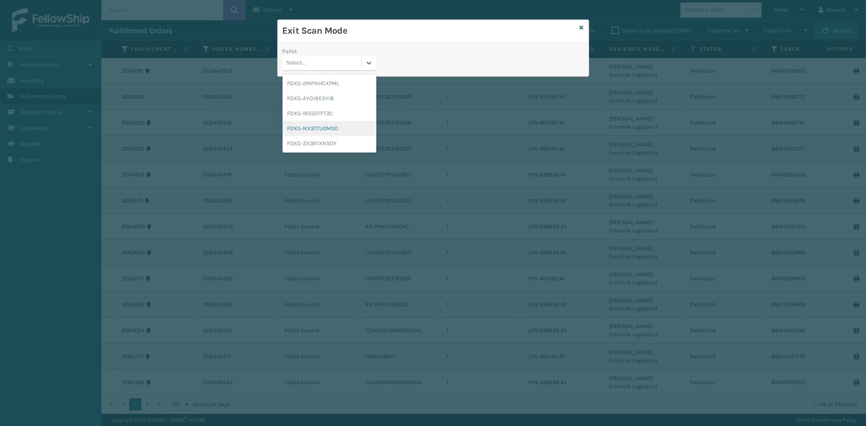
click at [321, 124] on div "FDXG-NX377U0MS0" at bounding box center [329, 128] width 94 height 15
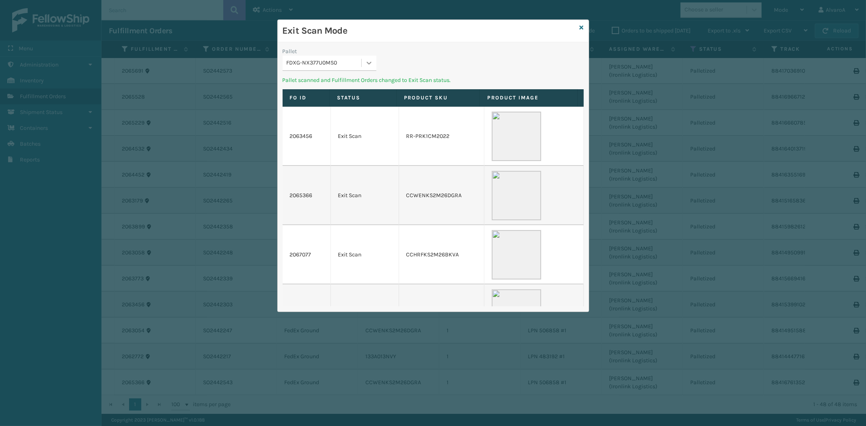
click at [368, 64] on icon at bounding box center [369, 63] width 8 height 8
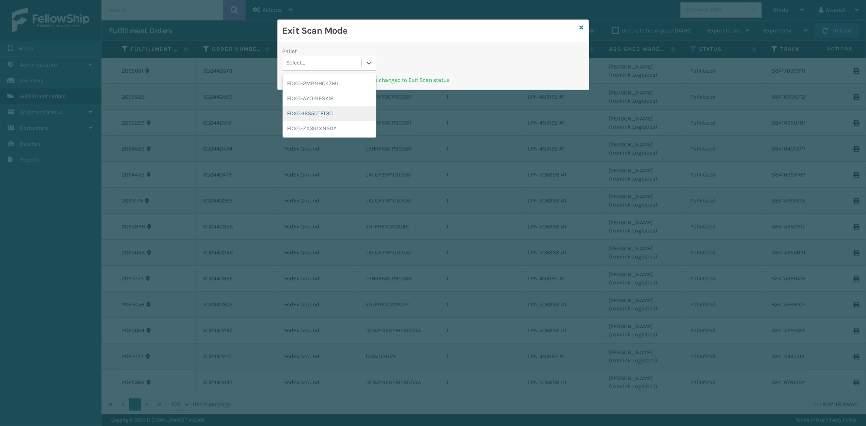
drag, startPoint x: 579, startPoint y: 26, endPoint x: 571, endPoint y: 22, distance: 8.9
click at [578, 25] on div "Exit Scan Mode Pallet option FDXG-I6S50TFT3C focused, 3 of 4. 4 results availab…" at bounding box center [433, 54] width 312 height 71
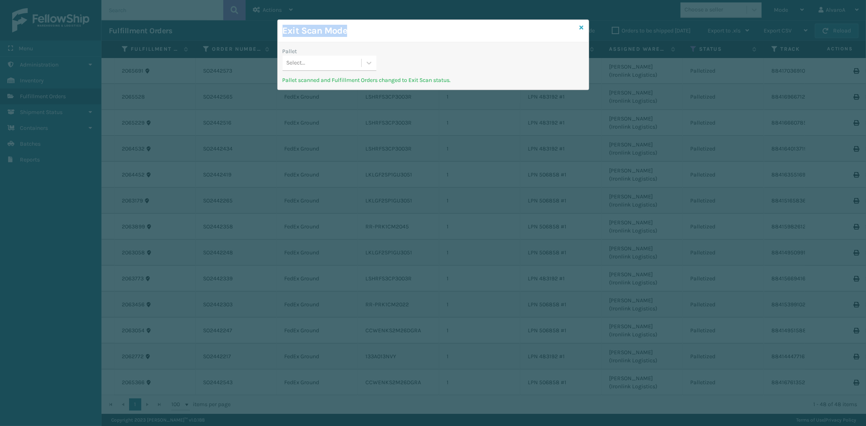
click at [581, 26] on icon at bounding box center [581, 28] width 4 height 6
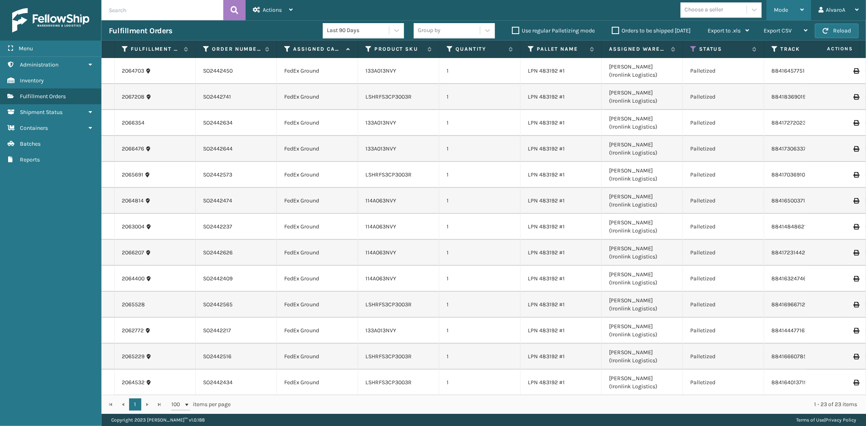
click at [779, 7] on span "Mode" at bounding box center [780, 9] width 14 height 7
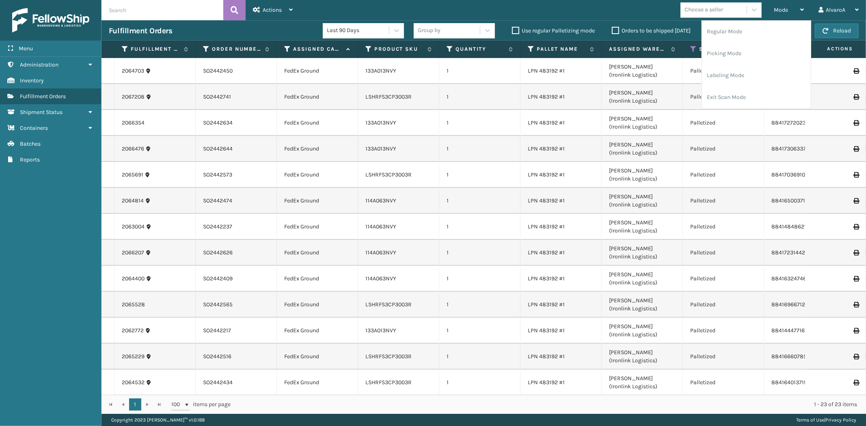
click at [617, 27] on label "Orders to be shipped [DATE]" at bounding box center [651, 30] width 79 height 7
click at [612, 27] on input "Orders to be shipped [DATE]" at bounding box center [612, 28] width 0 height 5
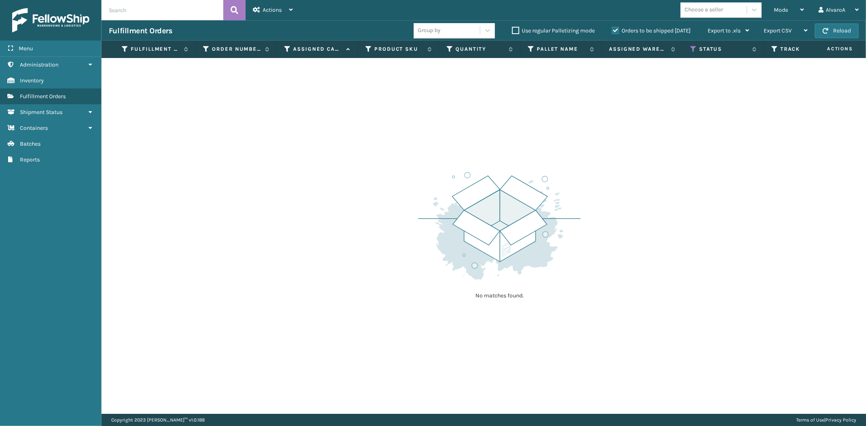
click at [617, 27] on label "Orders to be shipped [DATE]" at bounding box center [651, 30] width 79 height 7
click at [612, 27] on input "Orders to be shipped [DATE]" at bounding box center [612, 28] width 0 height 5
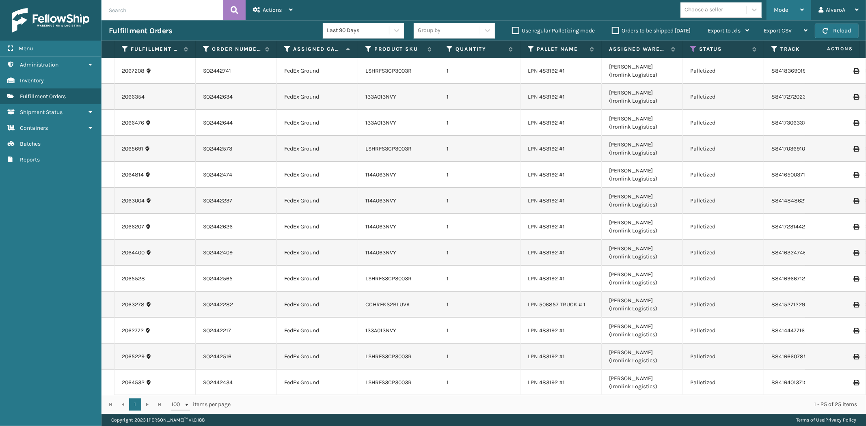
click at [786, 8] on span "Mode" at bounding box center [780, 9] width 14 height 7
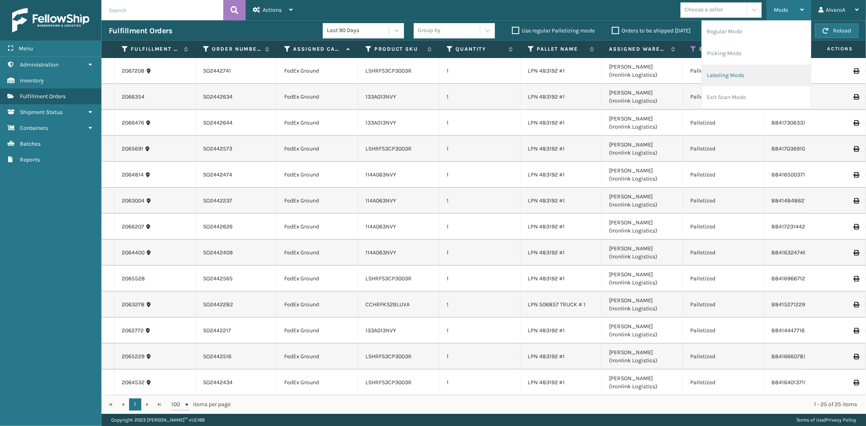
click at [733, 73] on li "Labeling Mode" at bounding box center [756, 76] width 109 height 22
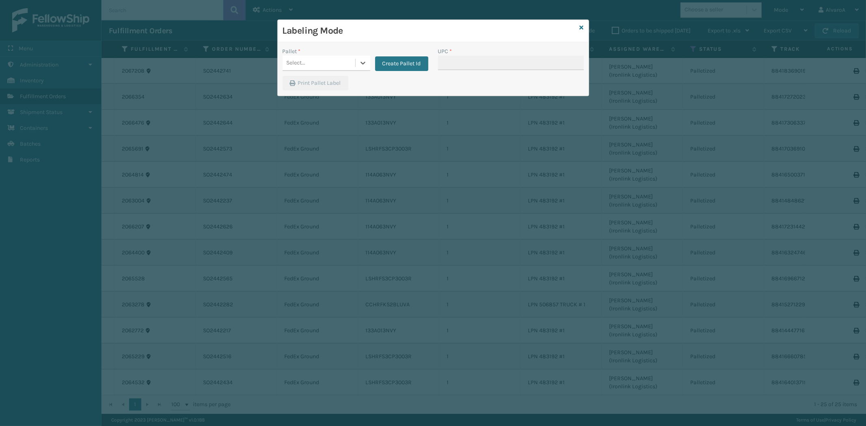
click at [354, 61] on div "Select..." at bounding box center [318, 62] width 73 height 13
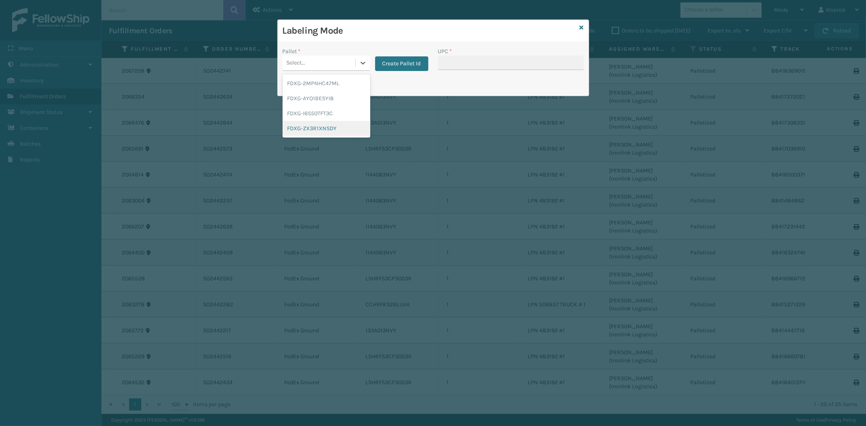
click at [313, 127] on div "FDXG-ZX3R1XNSDY" at bounding box center [326, 128] width 88 height 15
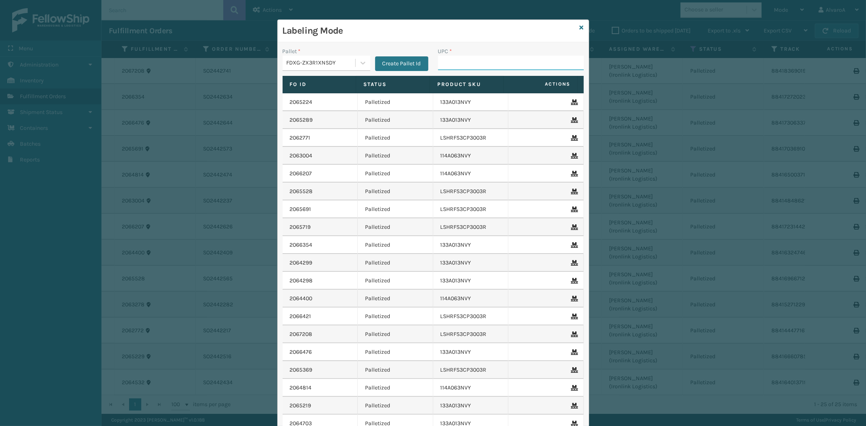
click at [474, 60] on input "UPC *" at bounding box center [511, 63] width 146 height 15
type input "114A063NVY"
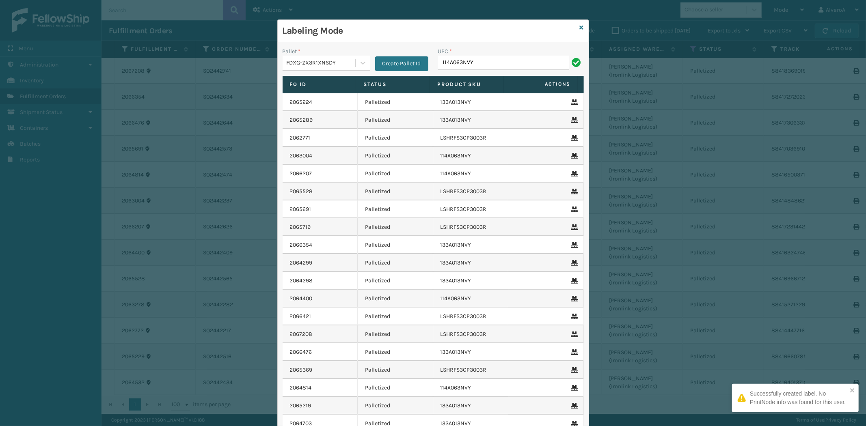
type input "114A063NVY"
click at [579, 28] on icon at bounding box center [581, 28] width 4 height 6
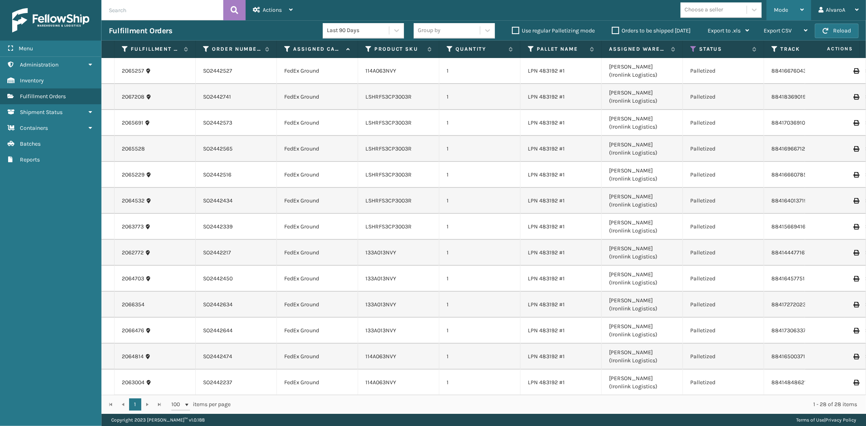
click at [794, 14] on div "Mode" at bounding box center [788, 10] width 30 height 20
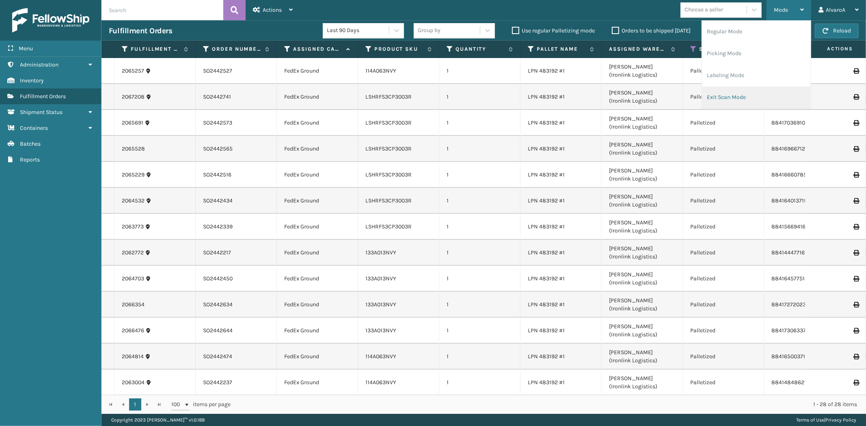
click at [737, 103] on li "Exit Scan Mode" at bounding box center [756, 97] width 109 height 22
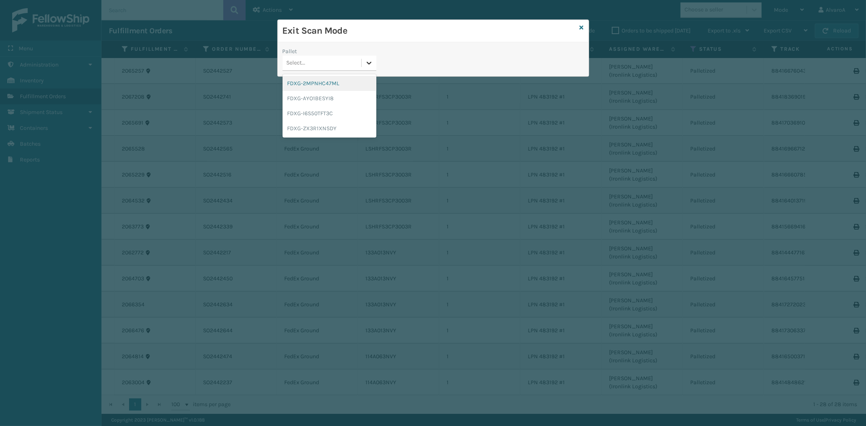
click at [365, 58] on div at bounding box center [369, 63] width 15 height 15
click at [312, 128] on div "FDXG-ZX3R1XNSDY" at bounding box center [329, 128] width 94 height 15
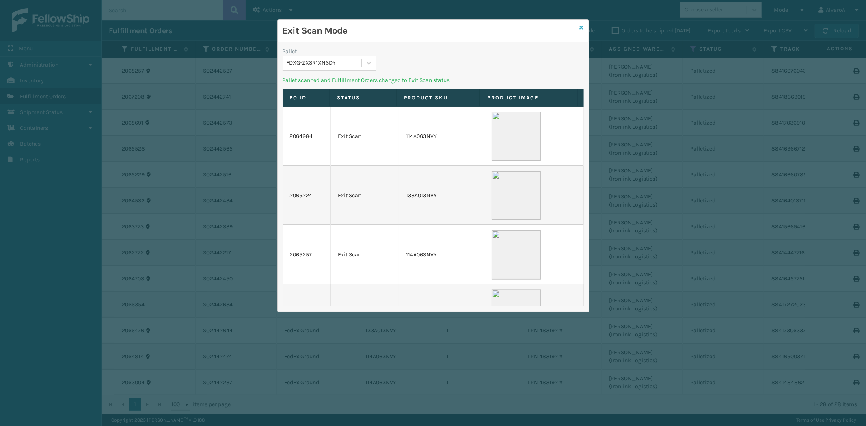
click at [582, 27] on icon at bounding box center [581, 28] width 4 height 6
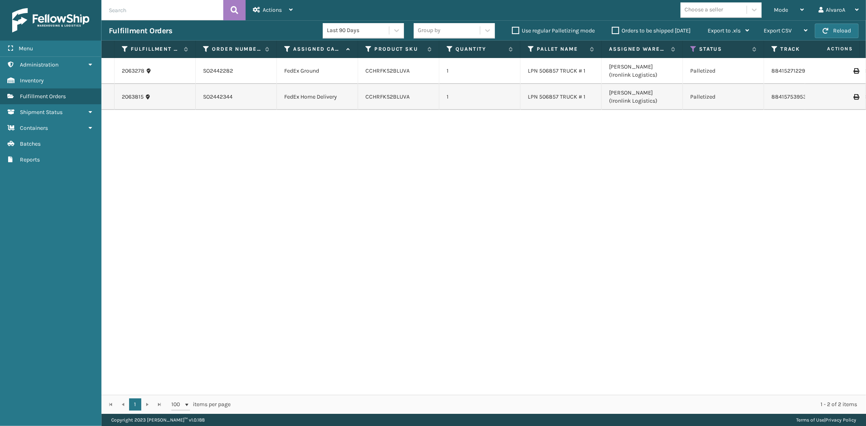
click at [614, 30] on label "Orders to be shipped [DATE]" at bounding box center [651, 30] width 79 height 7
click at [612, 30] on input "Orders to be shipped [DATE]" at bounding box center [612, 28] width 0 height 5
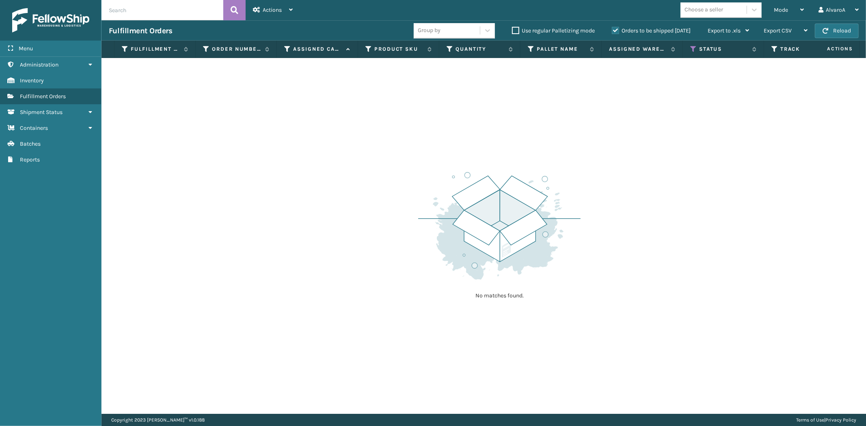
click at [614, 30] on label "Orders to be shipped [DATE]" at bounding box center [651, 30] width 79 height 7
click at [612, 30] on input "Orders to be shipped [DATE]" at bounding box center [612, 28] width 0 height 5
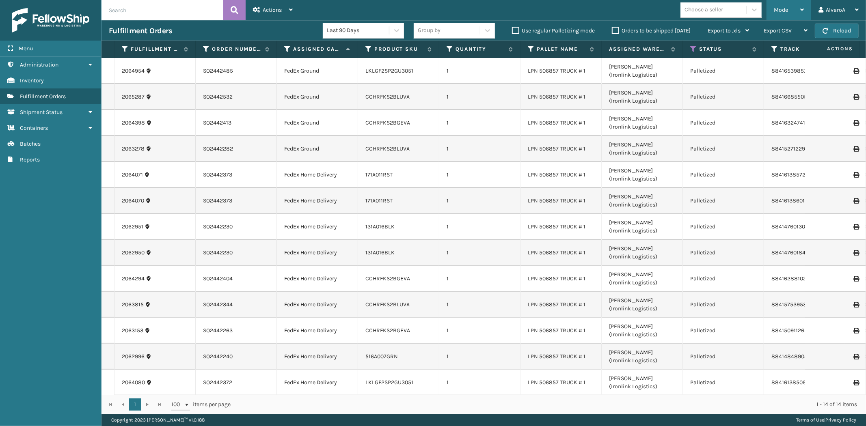
drag, startPoint x: 790, startPoint y: 4, endPoint x: 751, endPoint y: 37, distance: 51.0
click at [790, 5] on div "Mode" at bounding box center [788, 10] width 30 height 20
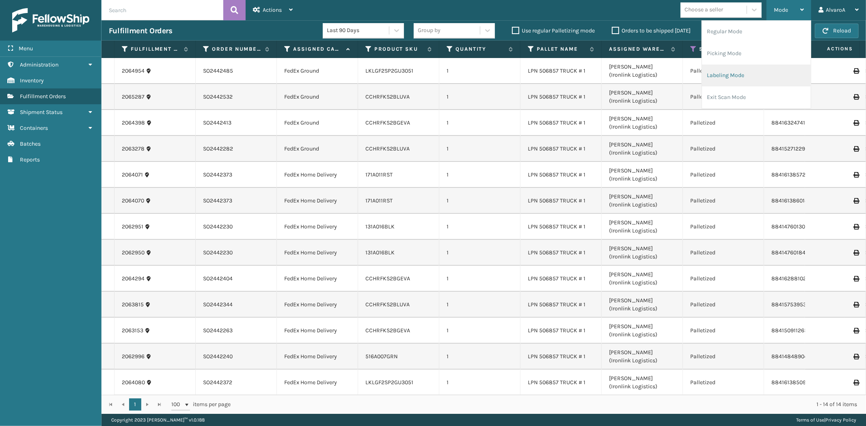
click at [711, 73] on li "Labeling Mode" at bounding box center [756, 76] width 109 height 22
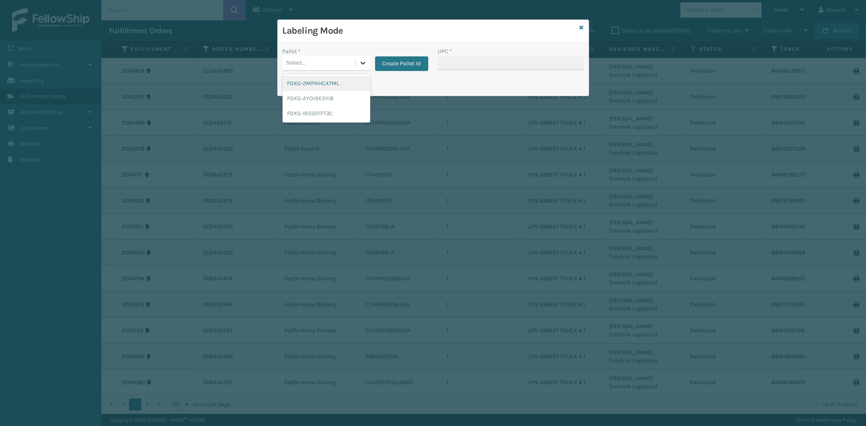
click at [358, 62] on div at bounding box center [362, 63] width 15 height 15
click at [418, 64] on button "Create Pallet Id" at bounding box center [401, 63] width 53 height 15
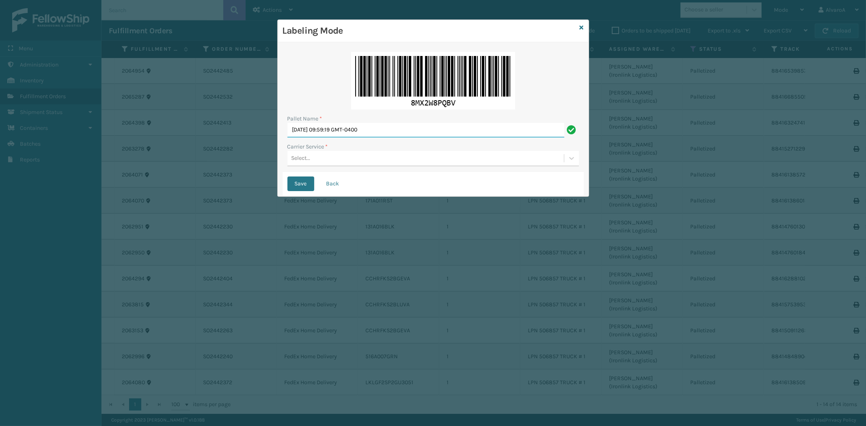
drag, startPoint x: 415, startPoint y: 131, endPoint x: 135, endPoint y: 160, distance: 281.5
click at [133, 162] on div "Labeling Mode Pallet Name * [DATE] 09:59:19 GMT-0400 Carrier Service * Select..…" at bounding box center [433, 213] width 866 height 426
type input "LPN 507065#1"
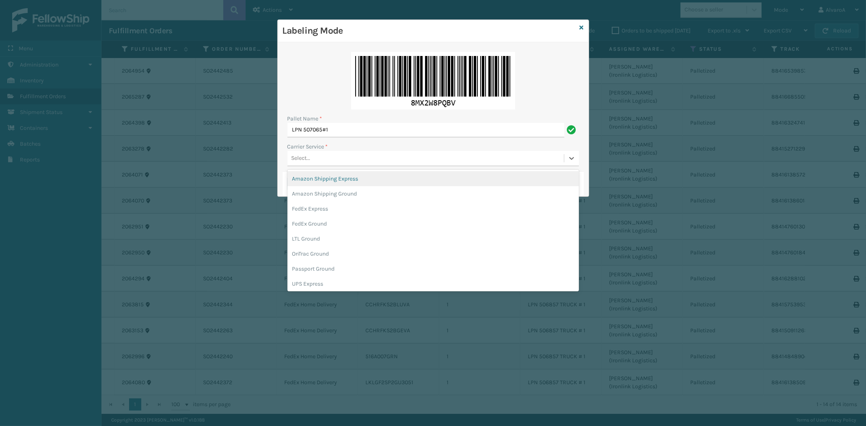
click at [305, 153] on div "Select..." at bounding box center [425, 158] width 276 height 13
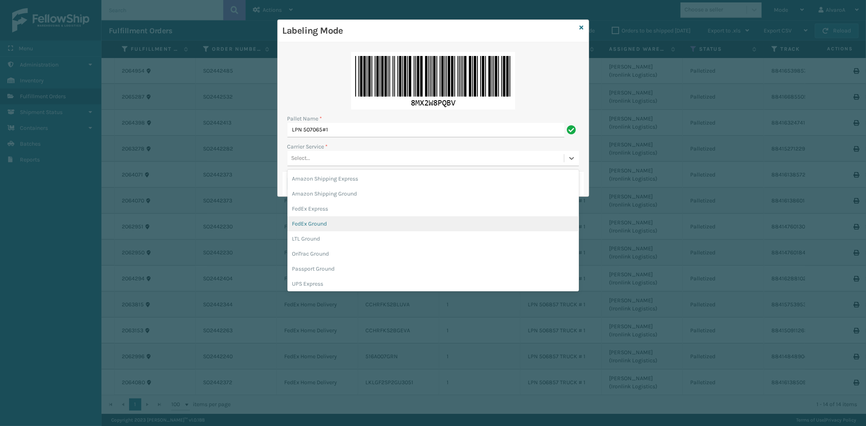
click at [319, 223] on div "FedEx Ground" at bounding box center [432, 223] width 291 height 15
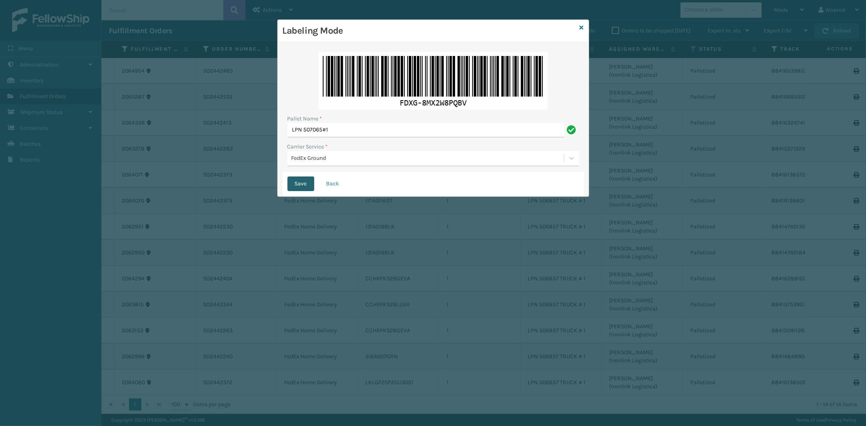
click at [299, 180] on button "Save" at bounding box center [300, 184] width 27 height 15
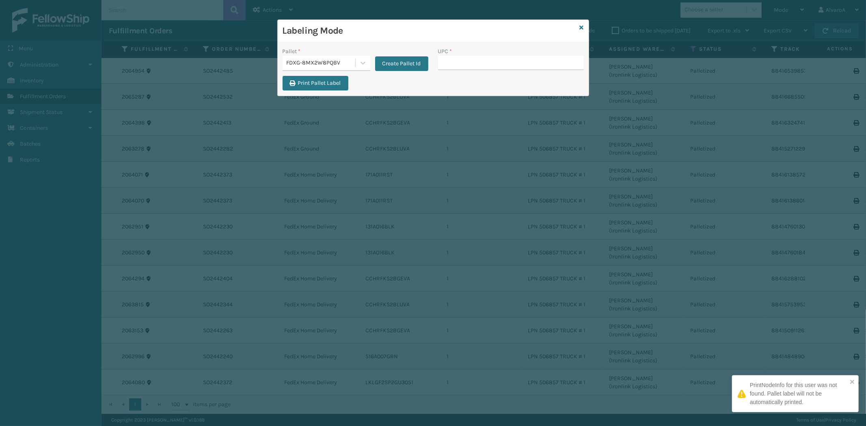
click at [444, 59] on input "UPC *" at bounding box center [511, 63] width 146 height 15
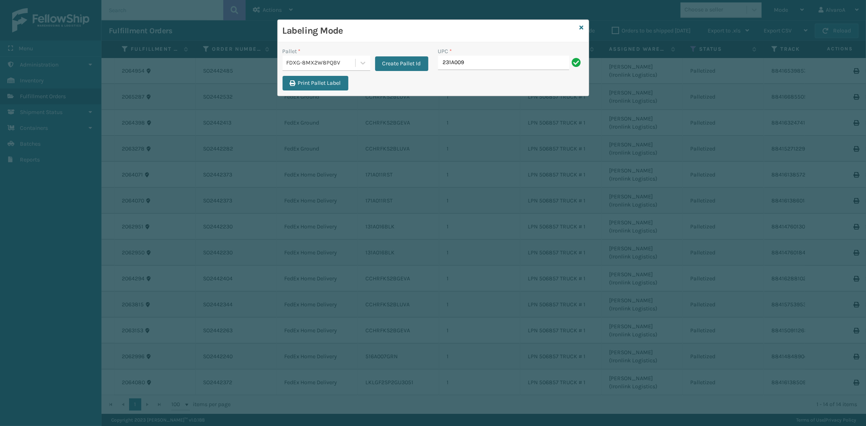
type input "231A009CAR"
type input "CCHRFKS1BGEVA"
type input "CCHRFKS1M26BKVA"
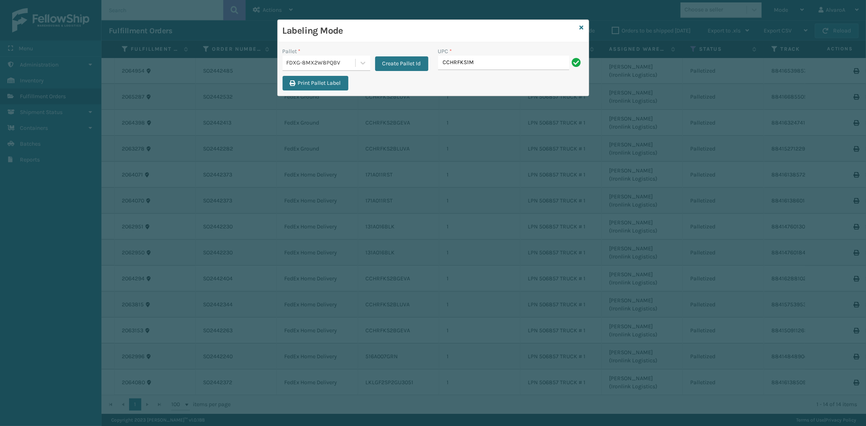
type input "CCHRFKS1M26BKVA"
type input "CCHRFKS1M26BRRA"
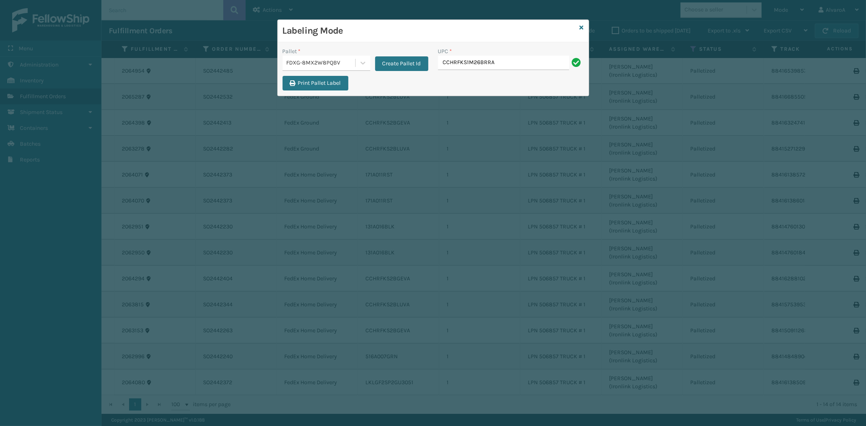
type input "CCHRFKS1M26BRRA"
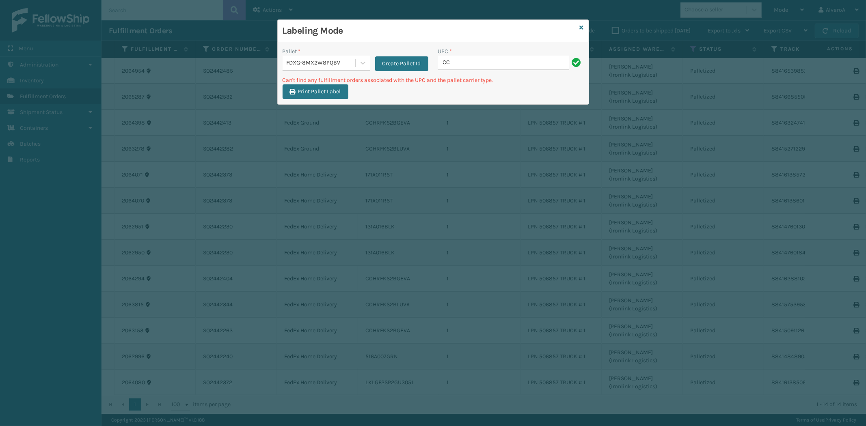
type input "C"
type input "CCWENKS1BLURA"
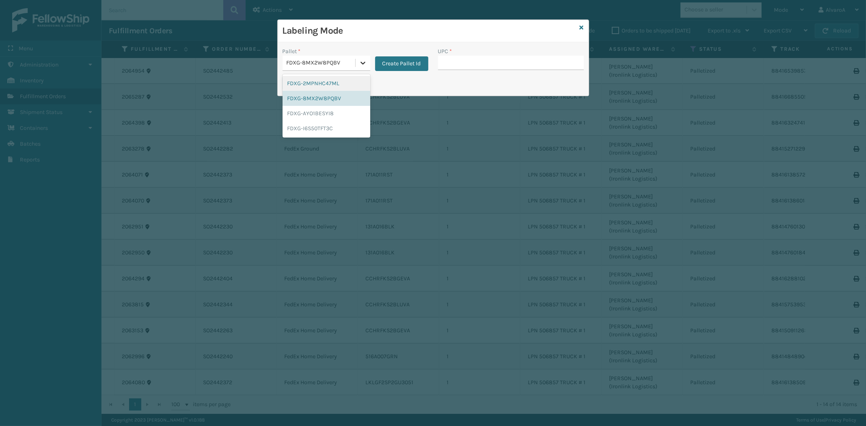
click at [361, 64] on icon at bounding box center [363, 63] width 8 height 8
click at [323, 99] on div "FDXG-8MX2W8PQBV" at bounding box center [326, 98] width 88 height 15
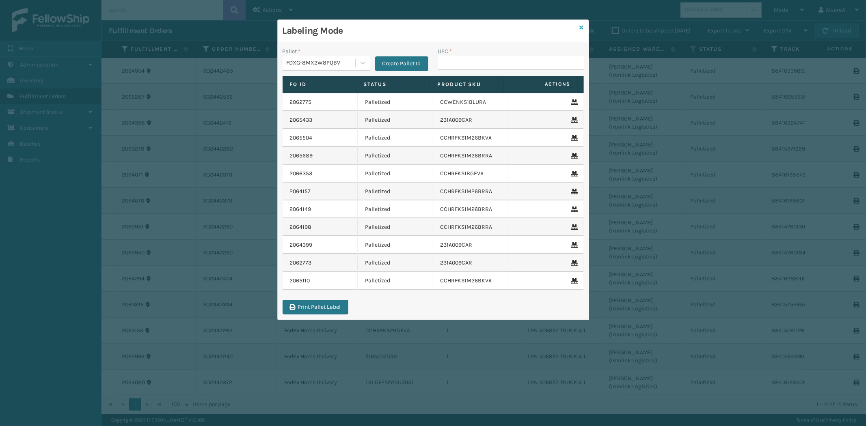
click at [579, 27] on icon at bounding box center [581, 28] width 4 height 6
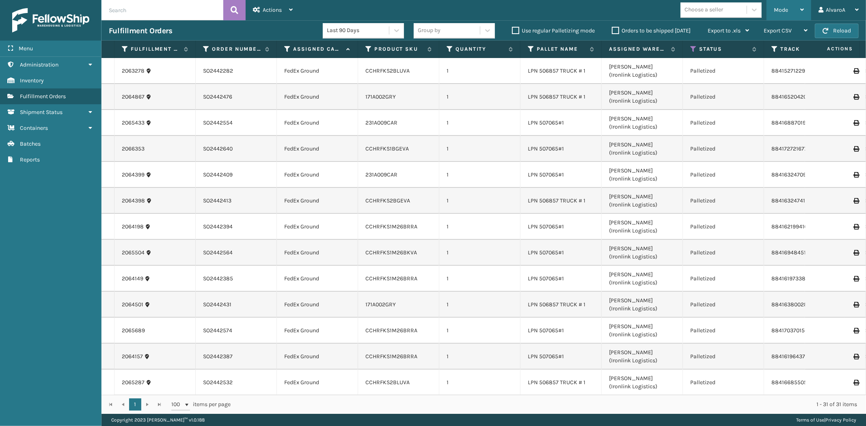
click at [800, 17] on div "Mode" at bounding box center [788, 10] width 30 height 20
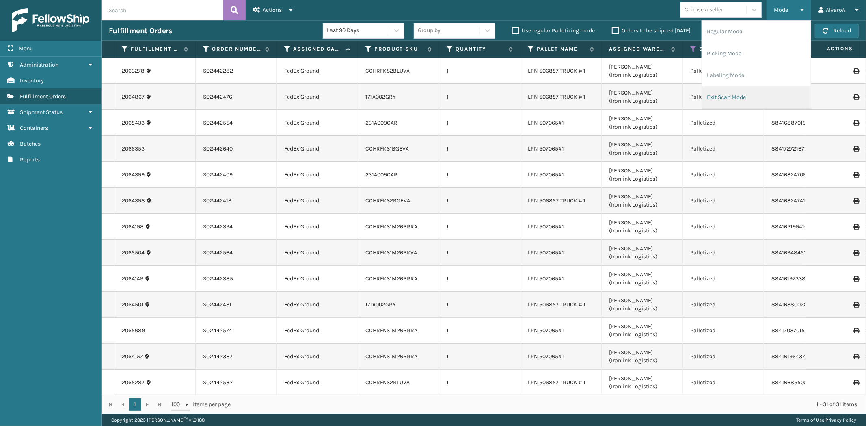
click at [740, 97] on li "Exit Scan Mode" at bounding box center [756, 97] width 109 height 22
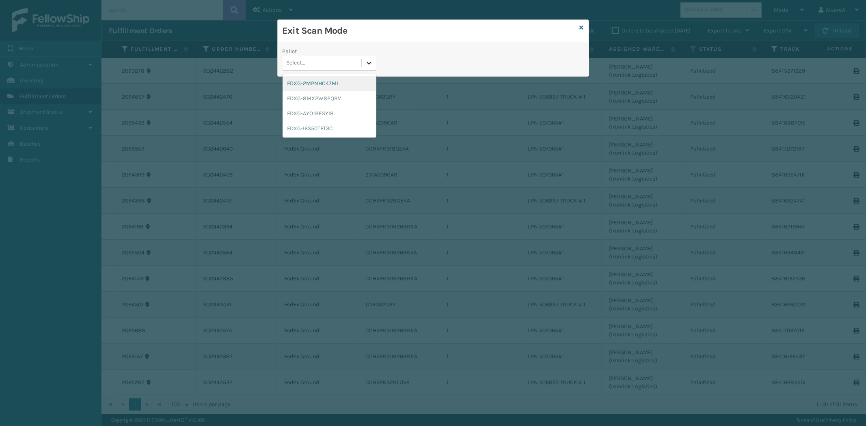
click at [373, 60] on icon at bounding box center [369, 63] width 8 height 8
click at [322, 94] on div "FDXG-8MX2W8PQBV" at bounding box center [329, 98] width 94 height 15
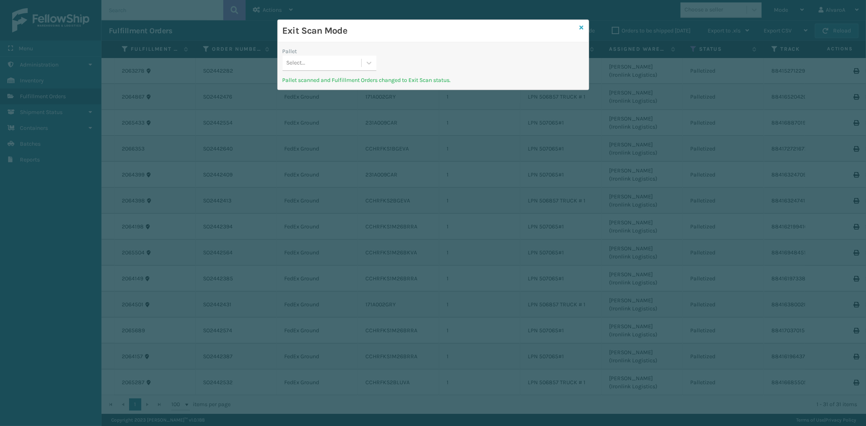
click at [583, 27] on icon at bounding box center [581, 28] width 4 height 6
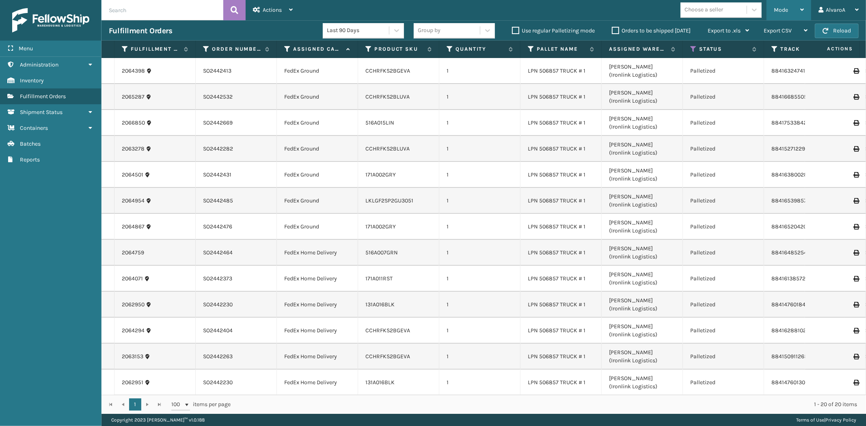
click at [780, 15] on div "Mode" at bounding box center [788, 10] width 30 height 20
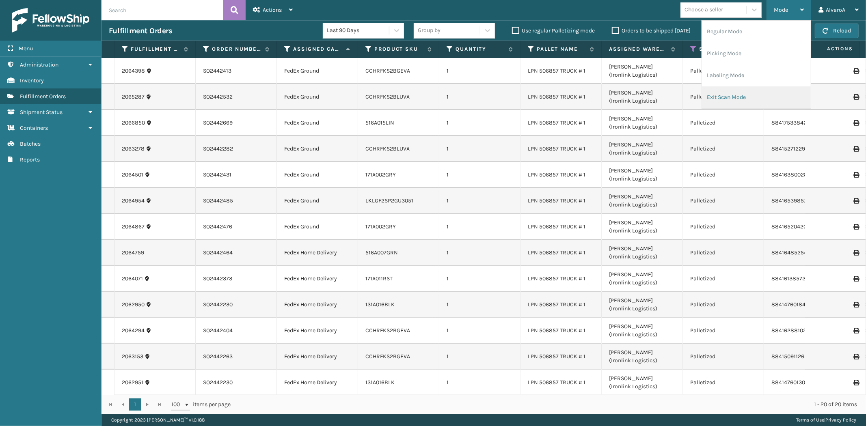
click at [722, 94] on li "Exit Scan Mode" at bounding box center [756, 97] width 109 height 22
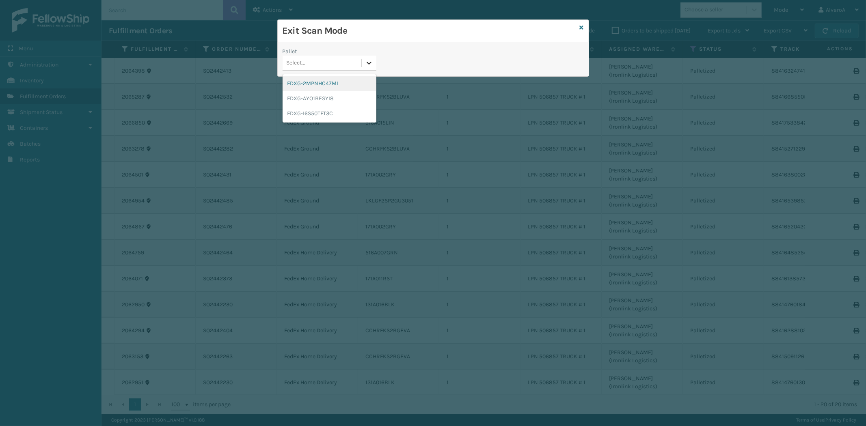
click at [373, 67] on div at bounding box center [369, 63] width 15 height 15
click at [583, 26] on div "Exit Scan Mode" at bounding box center [433, 31] width 311 height 22
click at [582, 26] on icon at bounding box center [581, 28] width 4 height 6
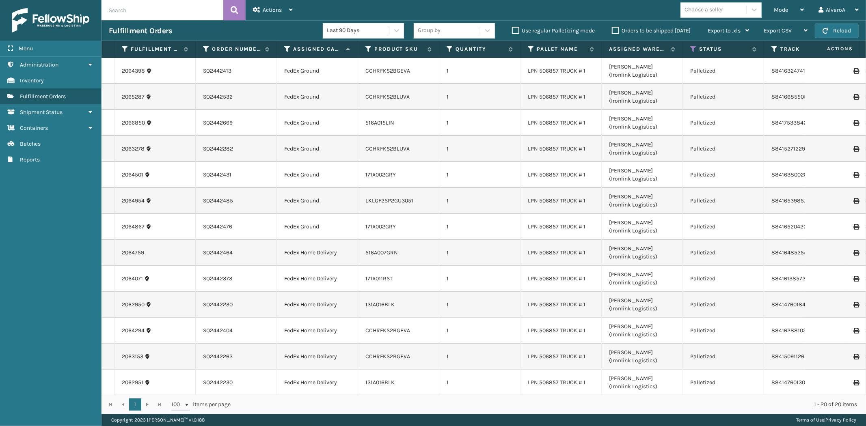
click at [614, 33] on label "Orders to be shipped [DATE]" at bounding box center [651, 30] width 79 height 7
click at [612, 31] on input "Orders to be shipped [DATE]" at bounding box center [612, 28] width 0 height 5
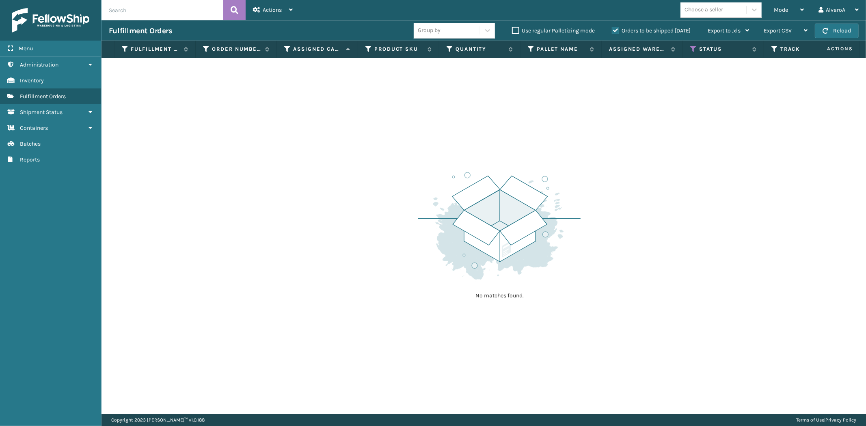
click at [614, 33] on label "Orders to be shipped [DATE]" at bounding box center [651, 30] width 79 height 7
click at [612, 31] on input "Orders to be shipped [DATE]" at bounding box center [612, 28] width 0 height 5
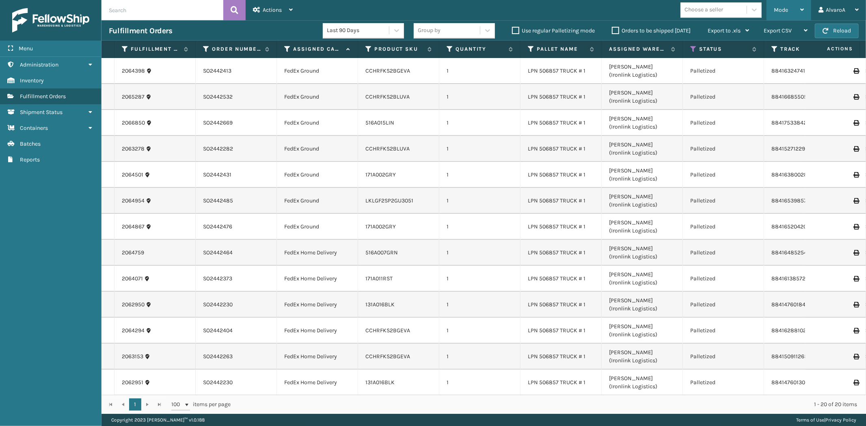
drag, startPoint x: 786, startPoint y: 8, endPoint x: 782, endPoint y: 10, distance: 4.5
click at [786, 9] on span "Mode" at bounding box center [780, 9] width 14 height 7
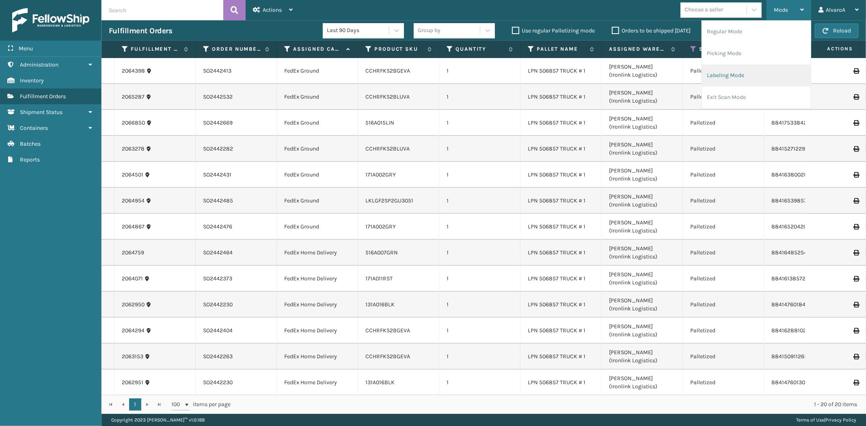
click at [717, 69] on li "Labeling Mode" at bounding box center [756, 76] width 109 height 22
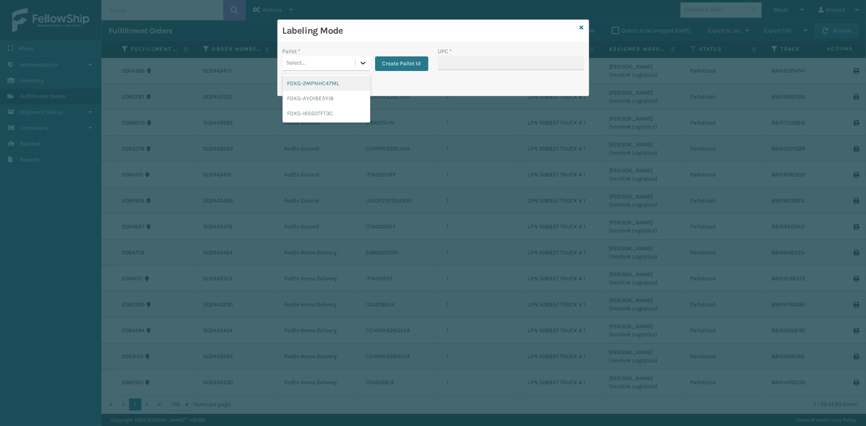
click at [367, 61] on div at bounding box center [362, 63] width 15 height 15
click at [415, 59] on button "Create Pallet Id" at bounding box center [401, 63] width 53 height 15
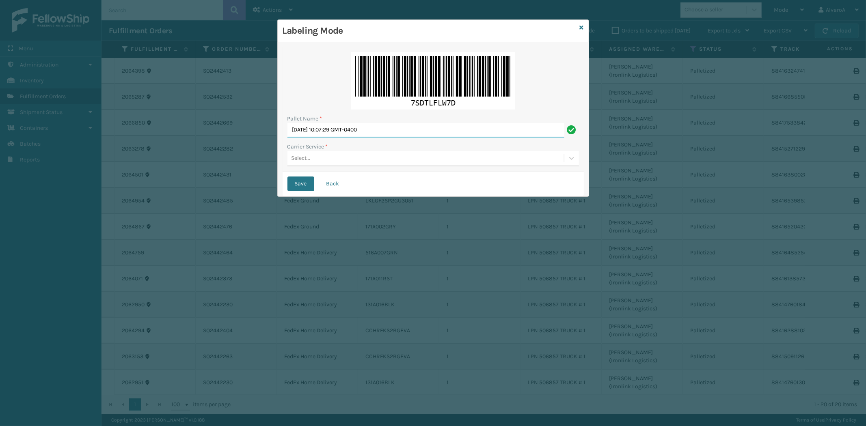
drag, startPoint x: 398, startPoint y: 128, endPoint x: 32, endPoint y: 249, distance: 386.3
click at [32, 249] on div "Labeling Mode Pallet Name * [DATE] 10:07:29 GMT-0400 Carrier Service * Select..…" at bounding box center [433, 213] width 866 height 426
type input "LPN 506859 #1"
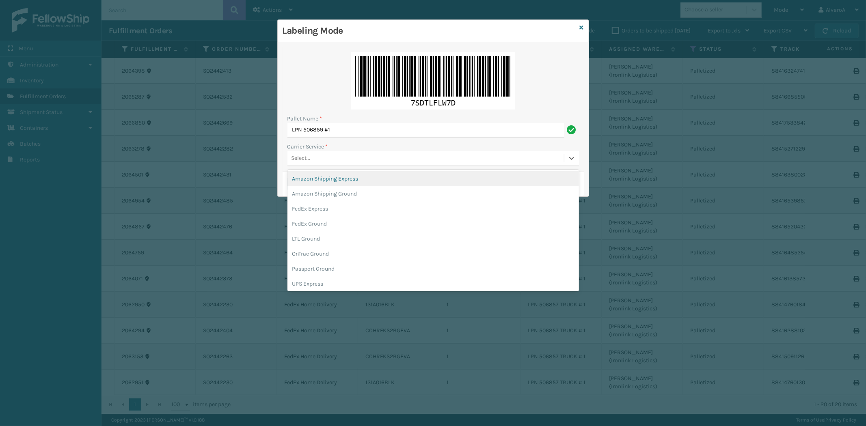
click at [301, 158] on div "Select..." at bounding box center [300, 158] width 19 height 9
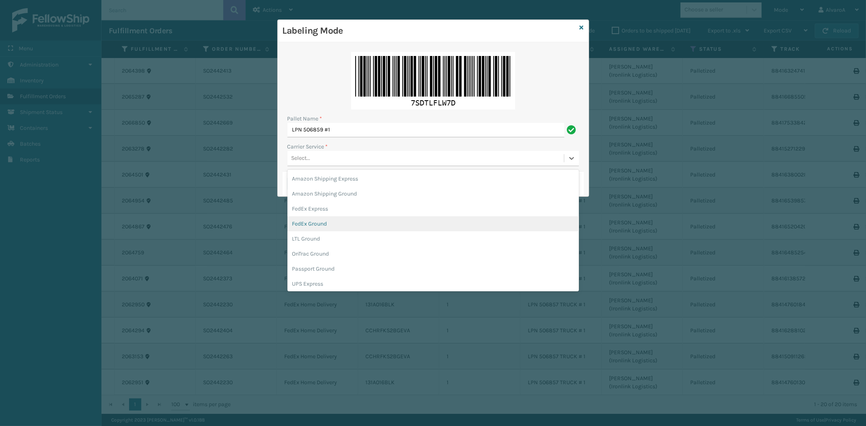
click at [304, 218] on div "FedEx Ground" at bounding box center [432, 223] width 291 height 15
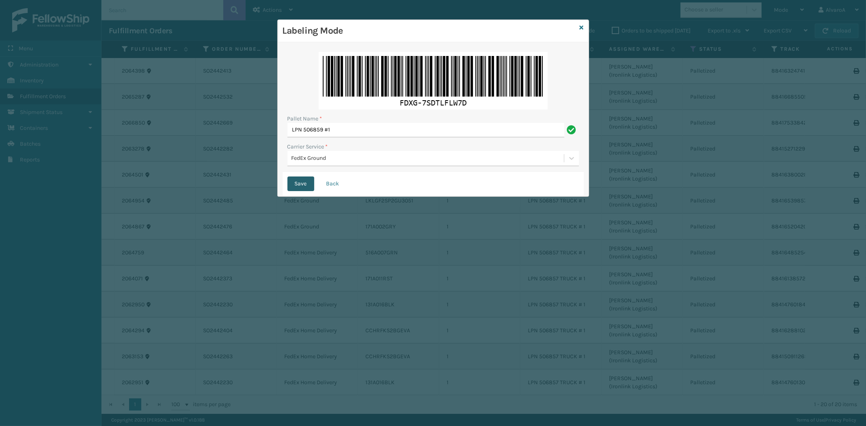
click at [292, 182] on button "Save" at bounding box center [300, 184] width 27 height 15
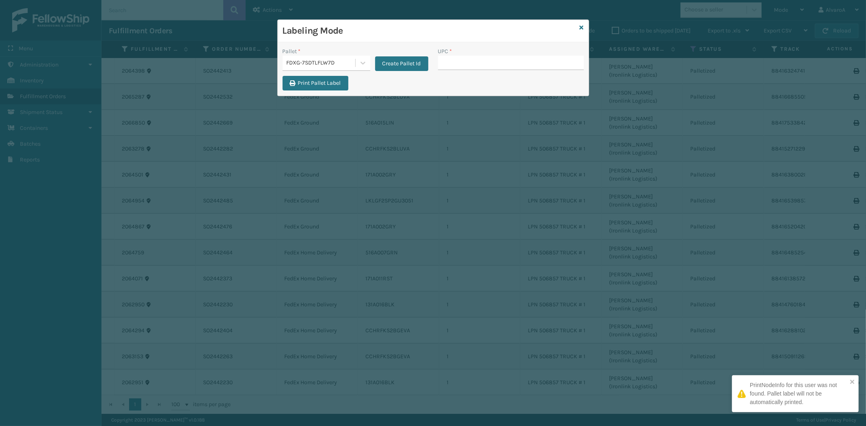
click at [462, 58] on input "UPC *" at bounding box center [511, 63] width 146 height 15
type input "CCHRFKS3M26BRRA"
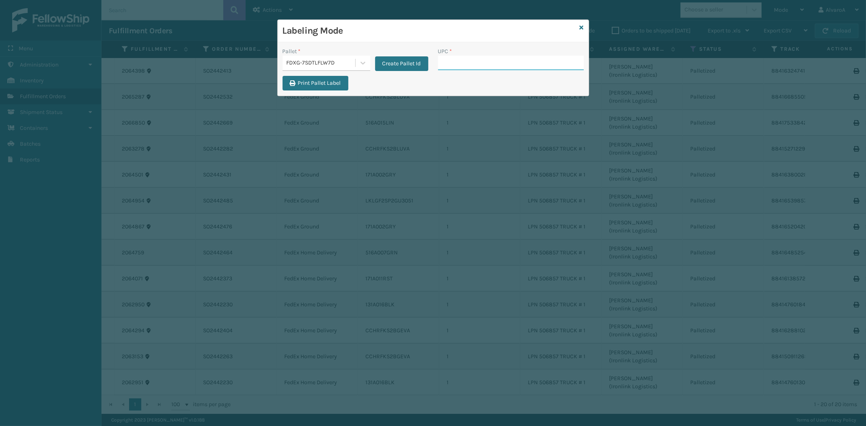
click at [465, 61] on input "UPC *" at bounding box center [511, 63] width 146 height 15
paste input "CCHRFKS3M26BRRA"
type input "CCHRFKS3M26BRRA"
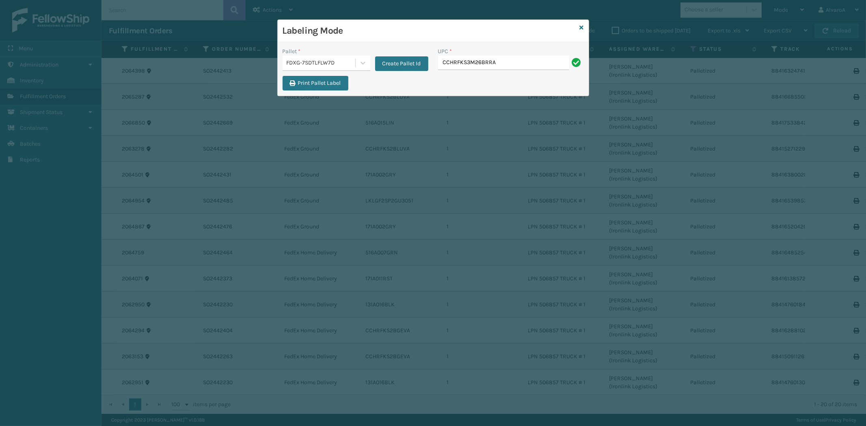
type input "CCHRFKS3M26BRRA"
click at [467, 63] on input "UPC *" at bounding box center [511, 63] width 146 height 15
paste input "133A008BRN"
type input "133A008BRN"
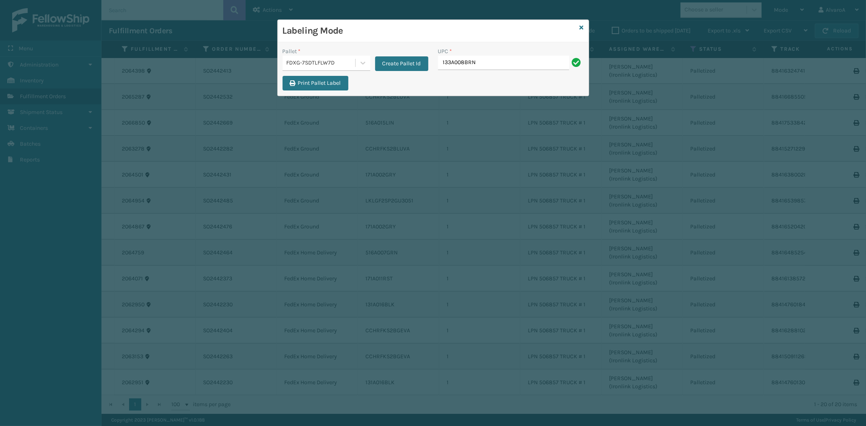
type input "133A008BRN"
type input "111A049CRM"
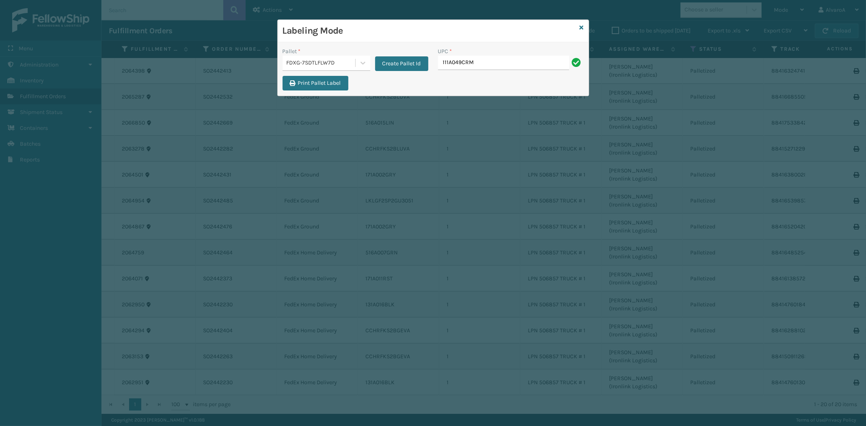
type input "111A049CRM"
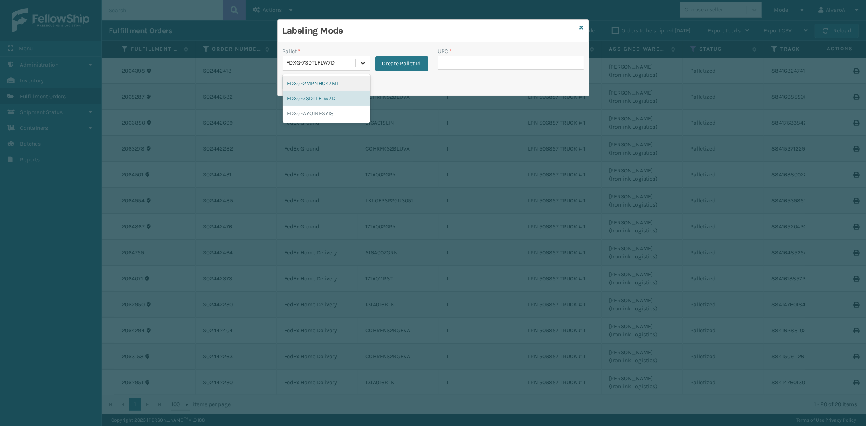
click at [360, 68] on div at bounding box center [362, 63] width 15 height 15
click at [308, 99] on div "FDXG-7SDTLFLW7D" at bounding box center [326, 98] width 88 height 15
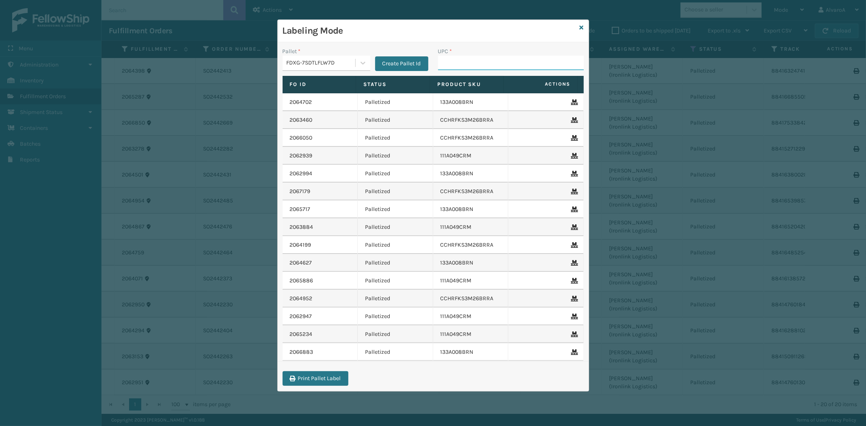
click at [461, 62] on input "UPC *" at bounding box center [511, 63] width 146 height 15
type input "133A013BRN"
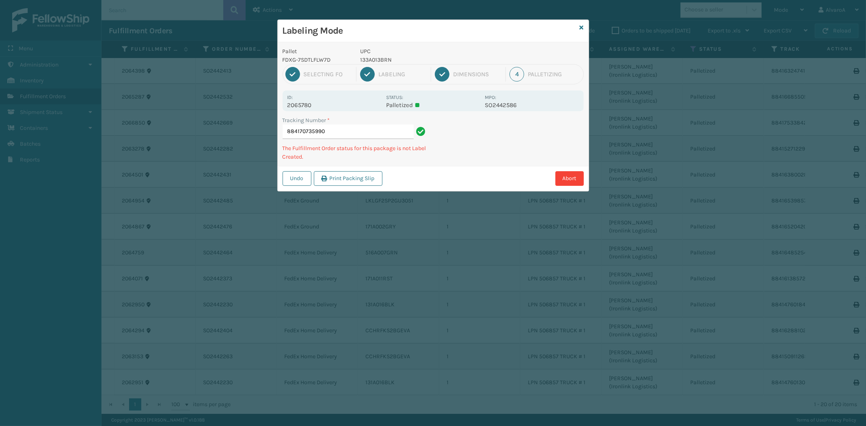
type input "8841707359901"
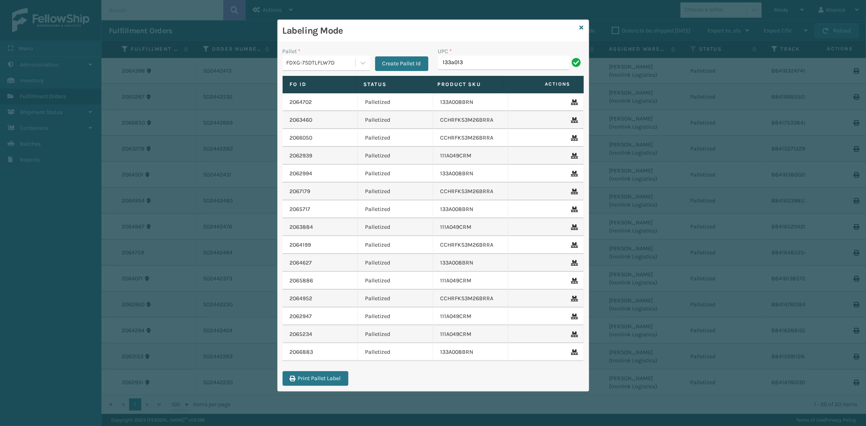
type input "133A013BRN"
click at [463, 64] on input "UPC *" at bounding box center [511, 63] width 146 height 15
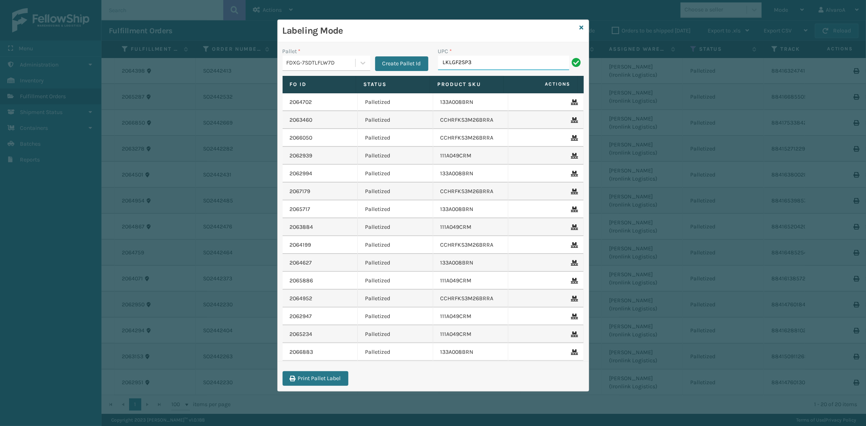
type input "LKLGF2SP3OLV-C"
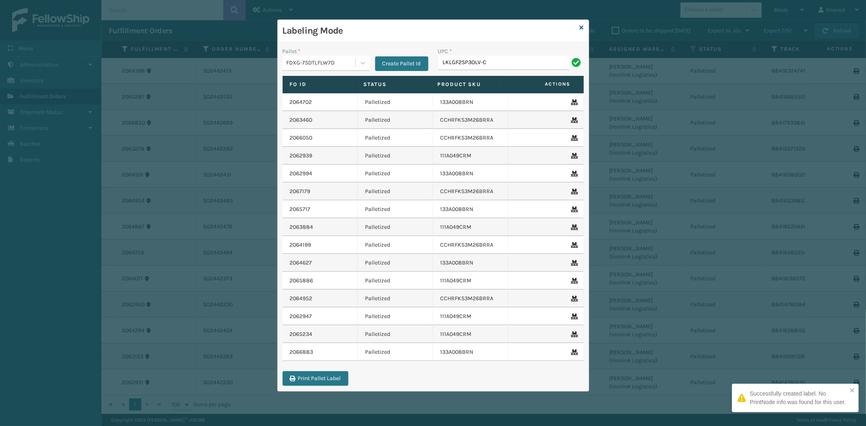
type input "LKLGF2SP3OLV-C"
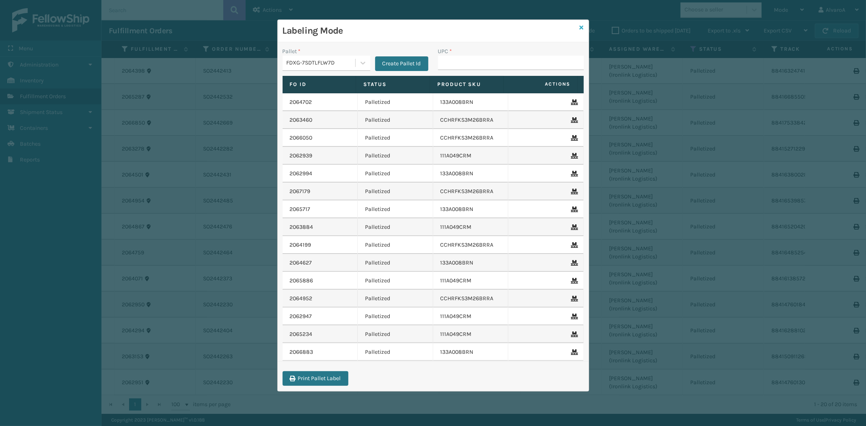
click at [582, 29] on icon at bounding box center [581, 28] width 4 height 6
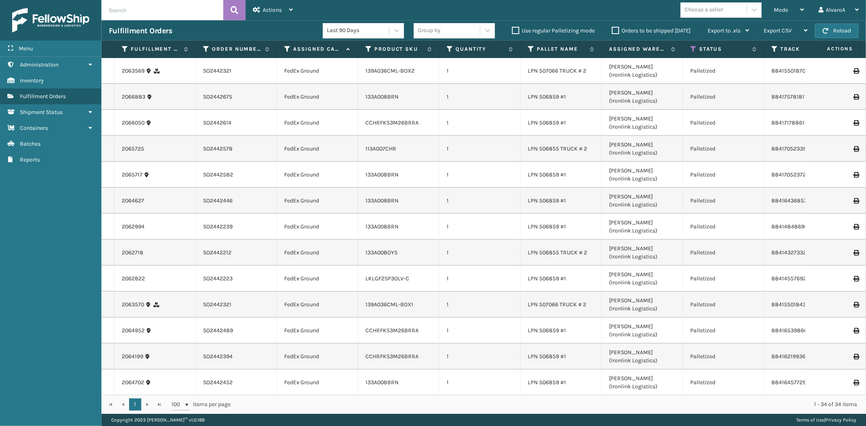
click at [620, 33] on label "Orders to be shipped [DATE]" at bounding box center [651, 30] width 79 height 7
click at [612, 31] on input "Orders to be shipped [DATE]" at bounding box center [612, 28] width 0 height 5
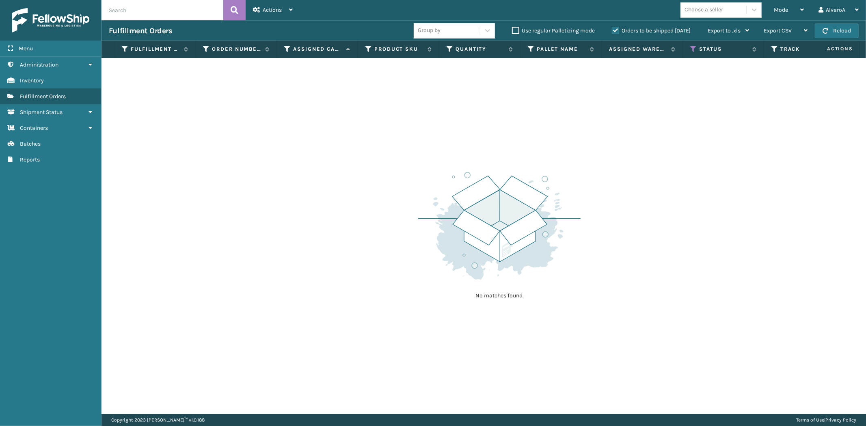
click at [620, 33] on label "Orders to be shipped [DATE]" at bounding box center [651, 30] width 79 height 7
click at [612, 31] on input "Orders to be shipped [DATE]" at bounding box center [612, 28] width 0 height 5
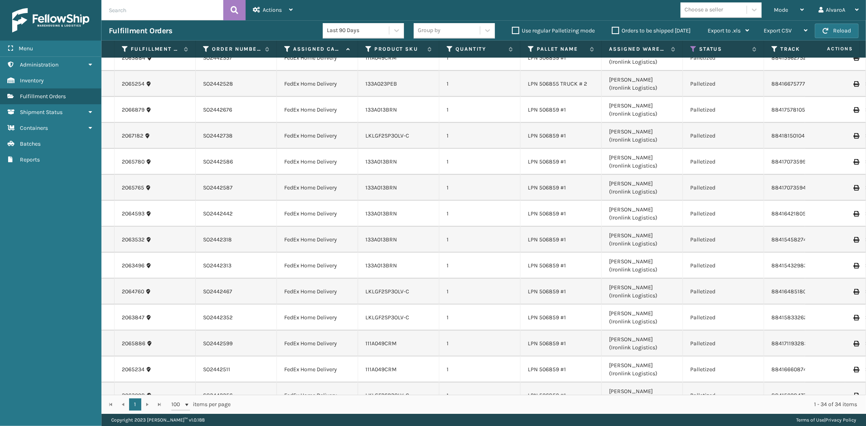
scroll to position [552, 0]
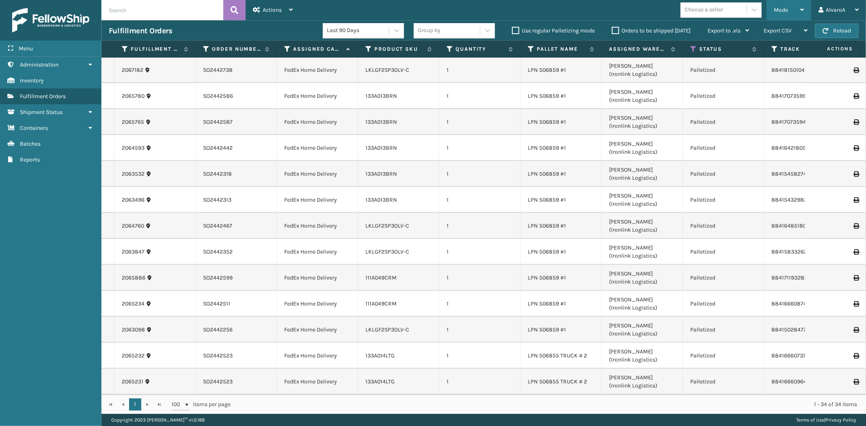
click at [786, 9] on span "Mode" at bounding box center [780, 9] width 14 height 7
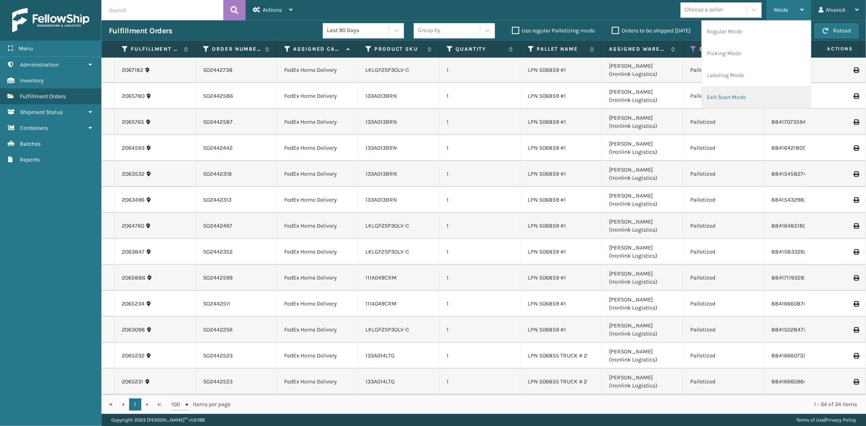
click at [727, 88] on li "Exit Scan Mode" at bounding box center [756, 97] width 109 height 22
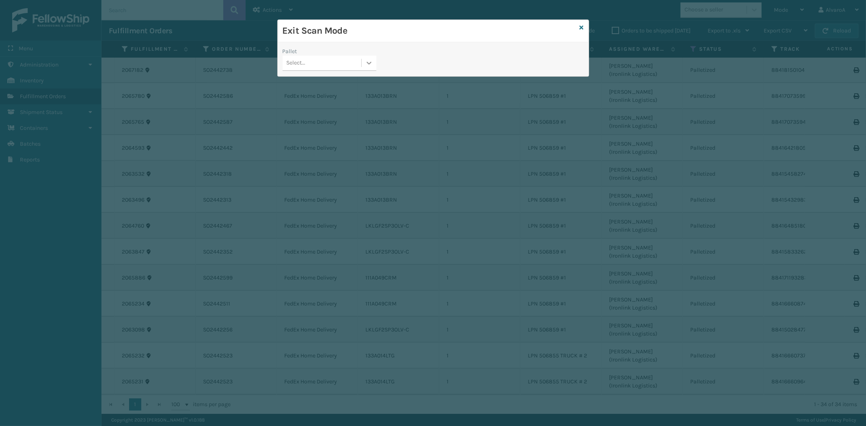
click at [369, 64] on icon at bounding box center [369, 63] width 8 height 8
click at [581, 26] on icon at bounding box center [581, 28] width 4 height 6
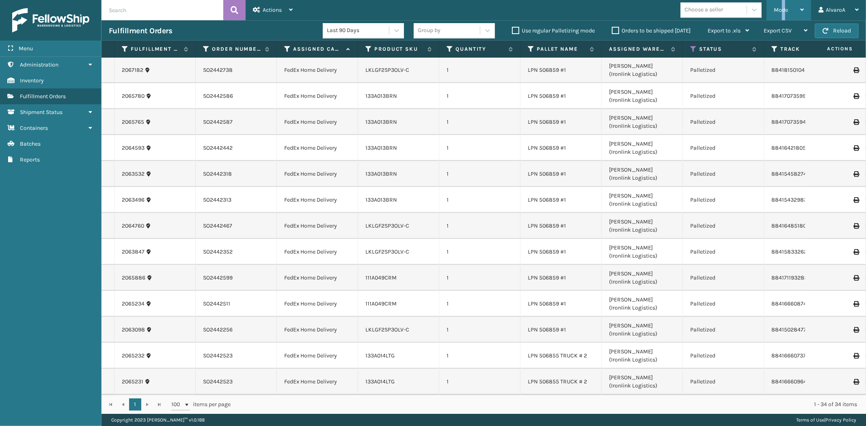
click at [784, 8] on span "Mode" at bounding box center [780, 9] width 14 height 7
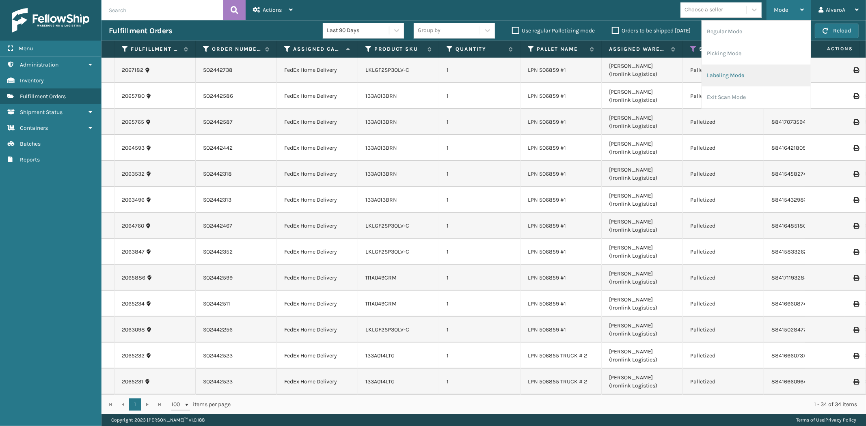
click at [743, 66] on li "Labeling Mode" at bounding box center [756, 76] width 109 height 22
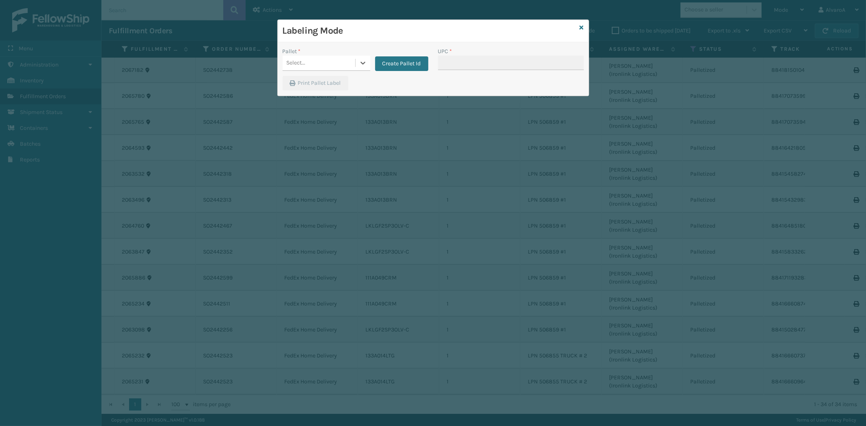
click at [372, 59] on div "Create Pallet Id" at bounding box center [399, 59] width 58 height 24
click at [358, 58] on div at bounding box center [362, 63] width 15 height 15
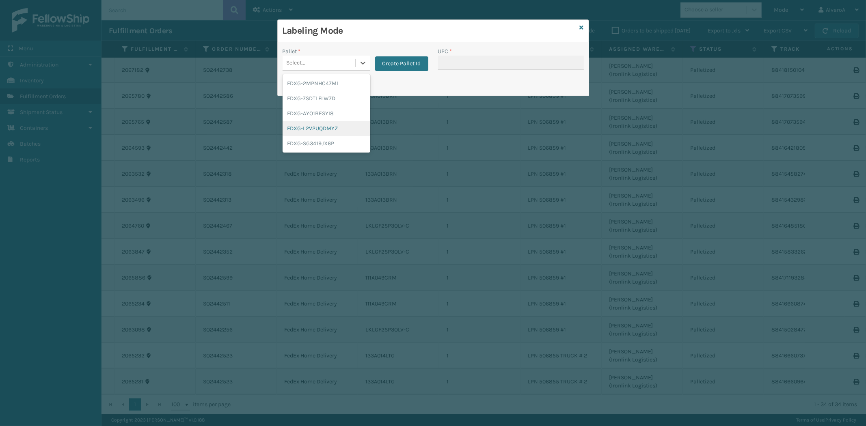
click at [310, 130] on div "FDXG-L2V2UQDMYZ" at bounding box center [326, 128] width 88 height 15
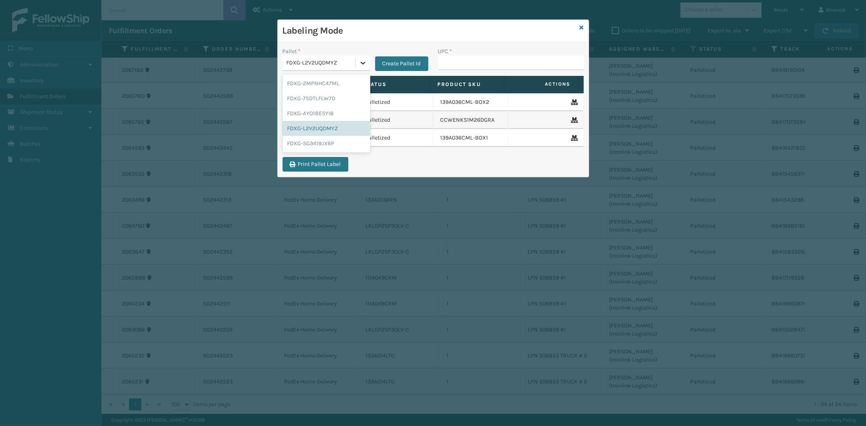
click at [364, 60] on icon at bounding box center [363, 63] width 8 height 8
click at [301, 143] on div "FDXG-SG3419JX6P" at bounding box center [326, 143] width 88 height 15
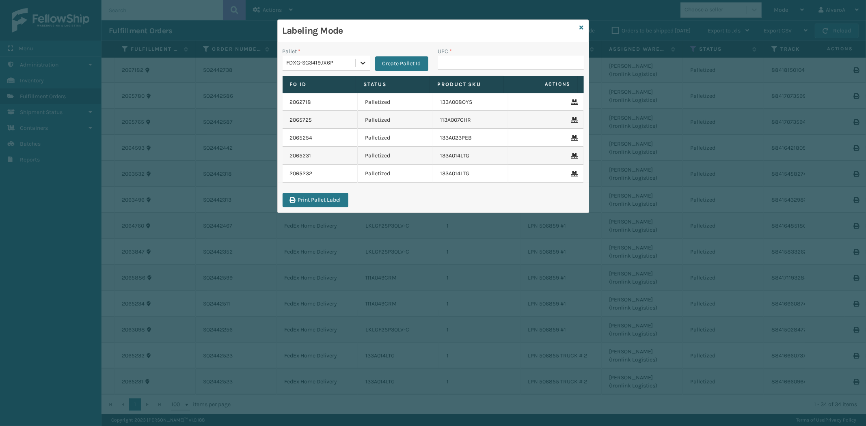
click at [359, 66] on icon at bounding box center [363, 63] width 8 height 8
click at [319, 99] on div "FDXG-7SDTLFLW7D" at bounding box center [326, 98] width 88 height 15
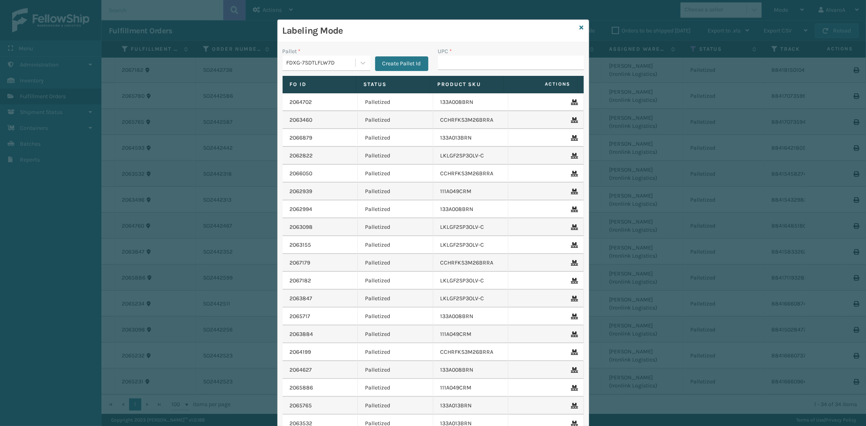
click at [575, 25] on div "Labeling Mode" at bounding box center [433, 31] width 311 height 22
click at [579, 28] on icon at bounding box center [581, 28] width 4 height 6
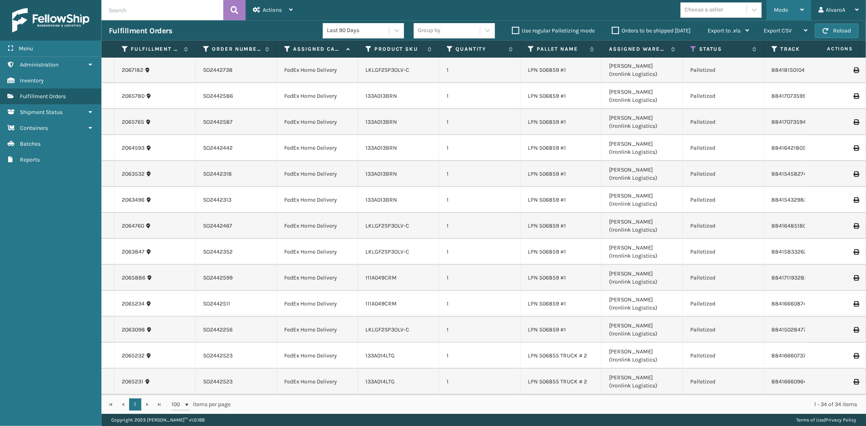
click at [771, 13] on div "Mode Regular Mode Picking Mode Labeling Mode Exit Scan Mode" at bounding box center [788, 10] width 45 height 20
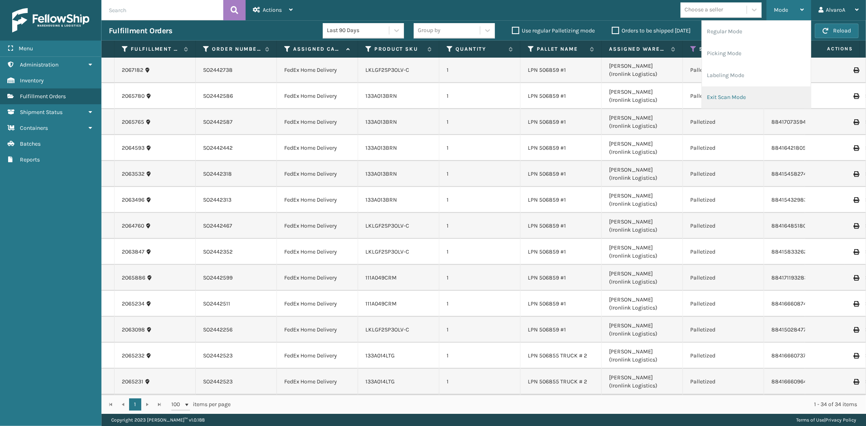
click at [719, 96] on li "Exit Scan Mode" at bounding box center [756, 97] width 109 height 22
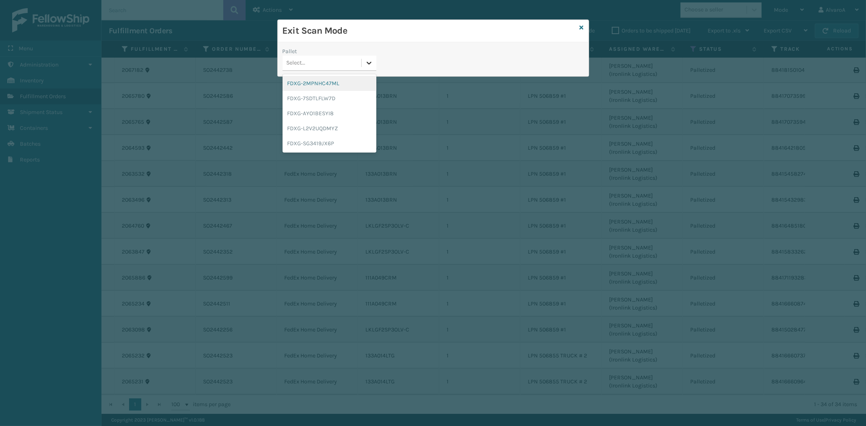
click at [375, 66] on div at bounding box center [369, 63] width 15 height 15
drag, startPoint x: 328, startPoint y: 97, endPoint x: 323, endPoint y: 88, distance: 10.4
click at [329, 97] on div "FDXG-7SDTLFLW7D" at bounding box center [329, 98] width 94 height 15
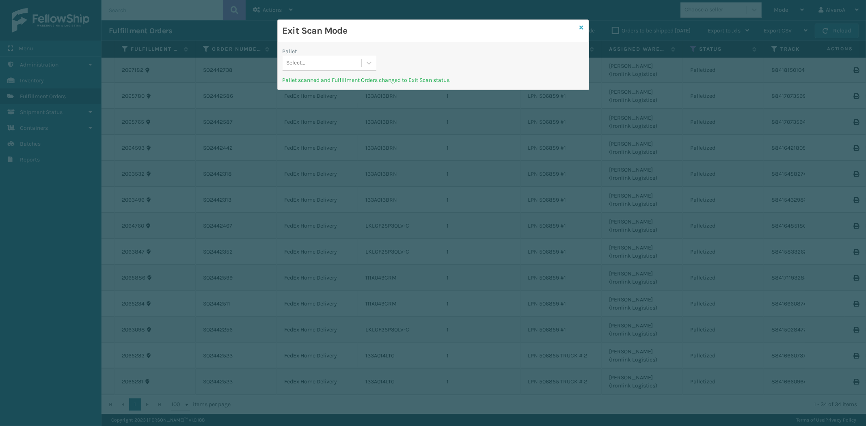
click at [581, 30] on icon at bounding box center [581, 28] width 4 height 6
